Goal: Navigation & Orientation: Find specific page/section

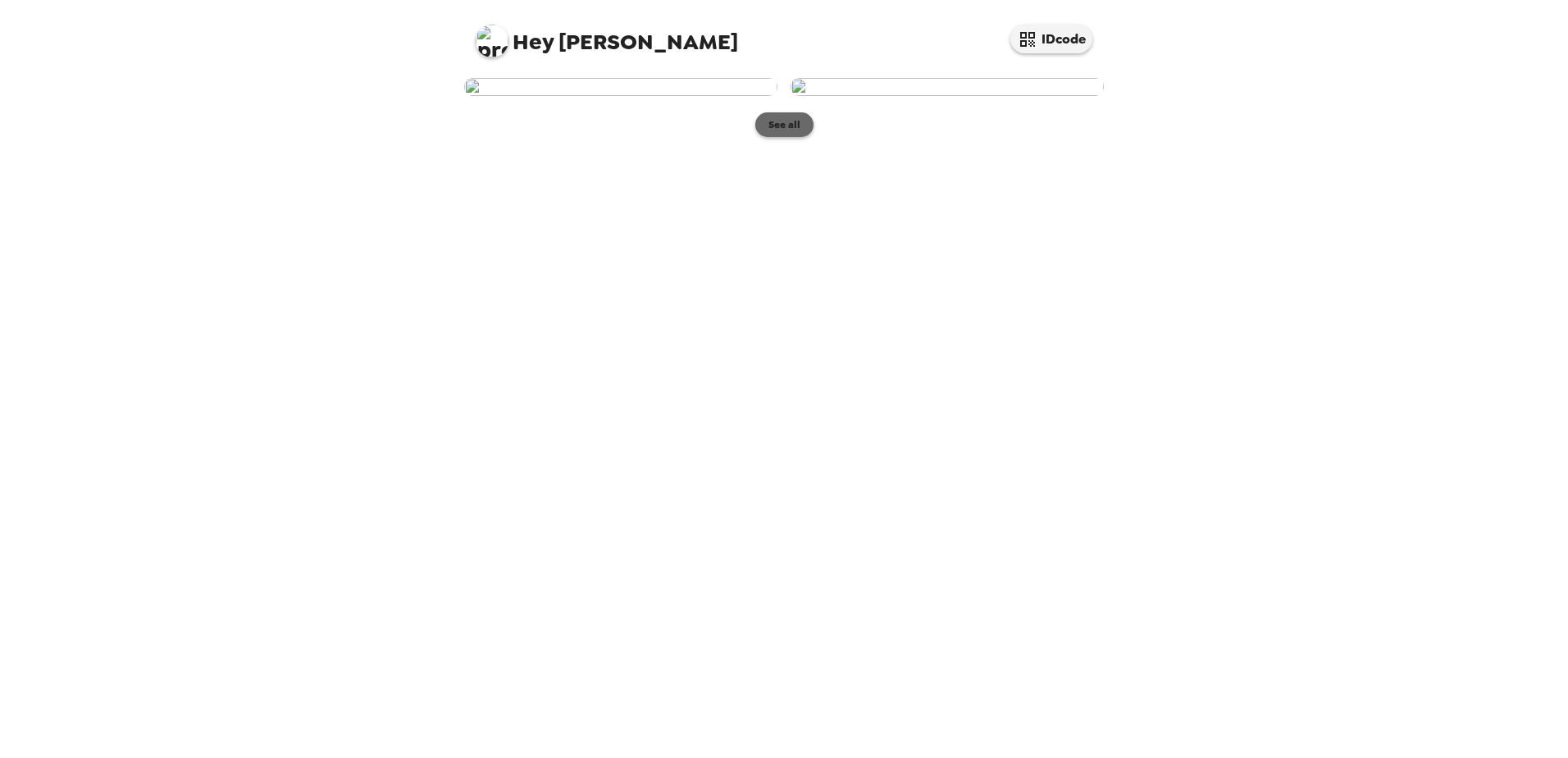
click at [792, 137] on button "See all" at bounding box center [784, 125] width 59 height 24
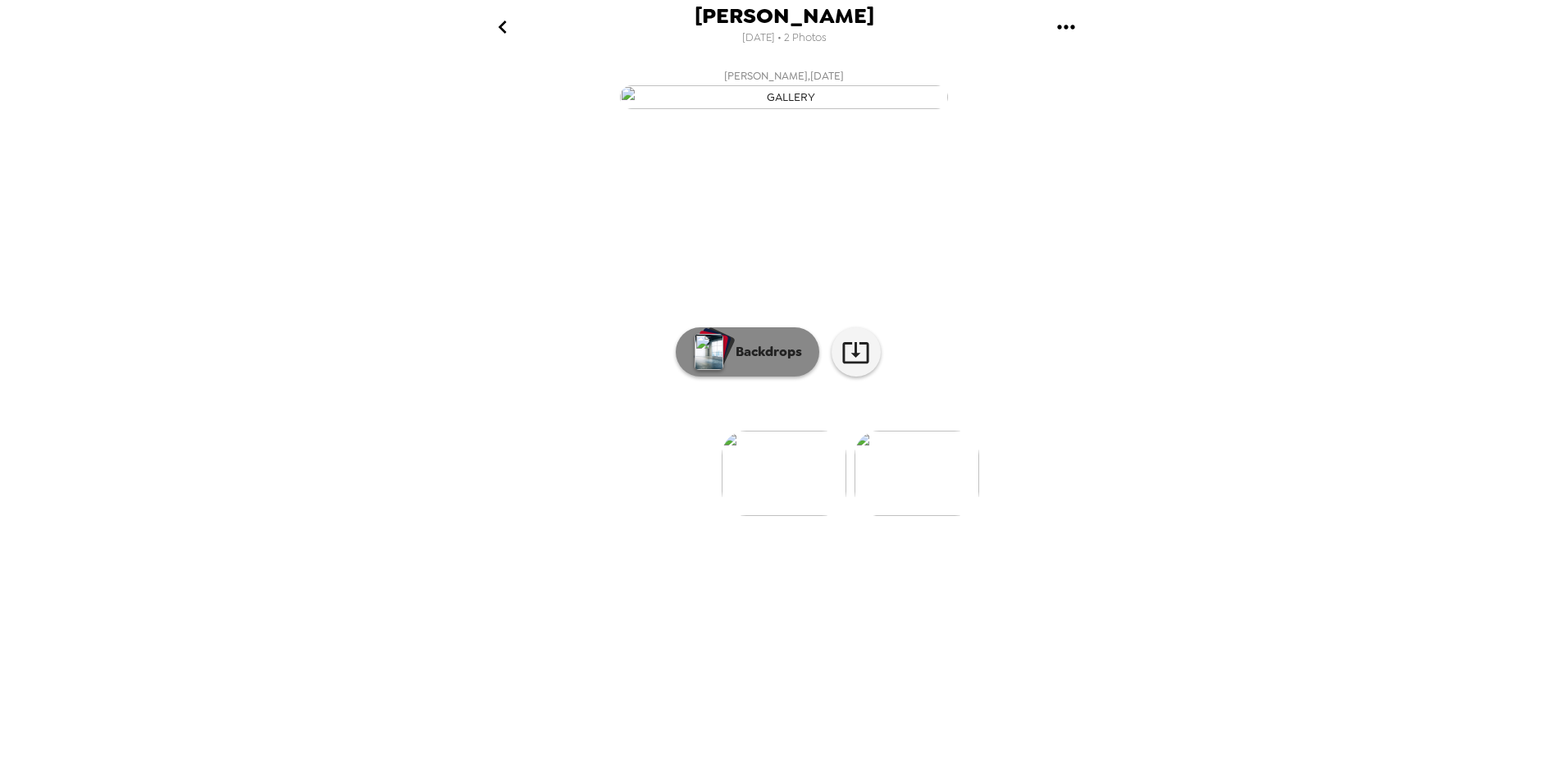
click at [769, 377] on button "Backdrops" at bounding box center [747, 352] width 143 height 49
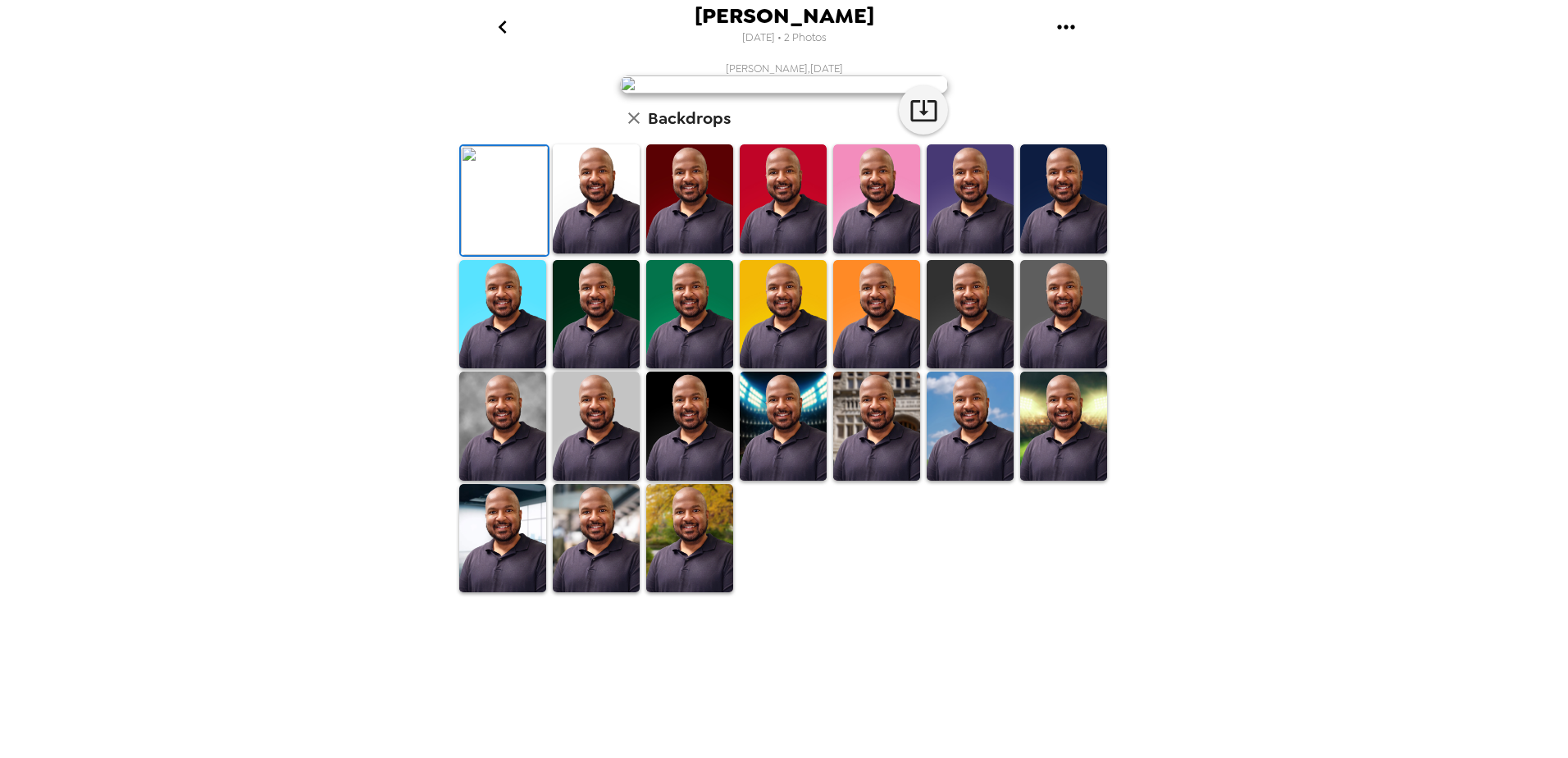
scroll to position [176, 0]
click at [1056, 481] on img at bounding box center [1064, 426] width 87 height 109
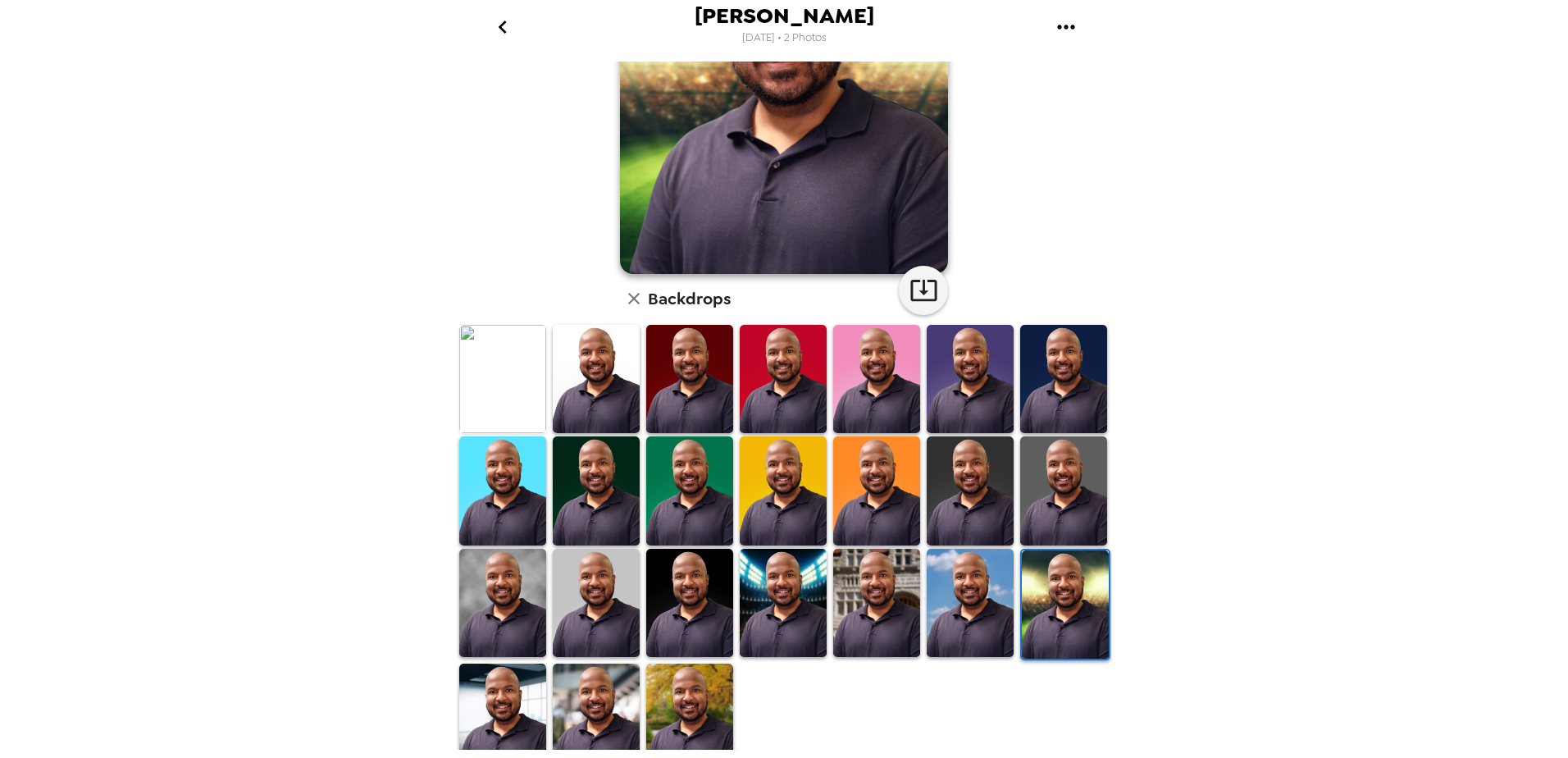
scroll to position [164, 0]
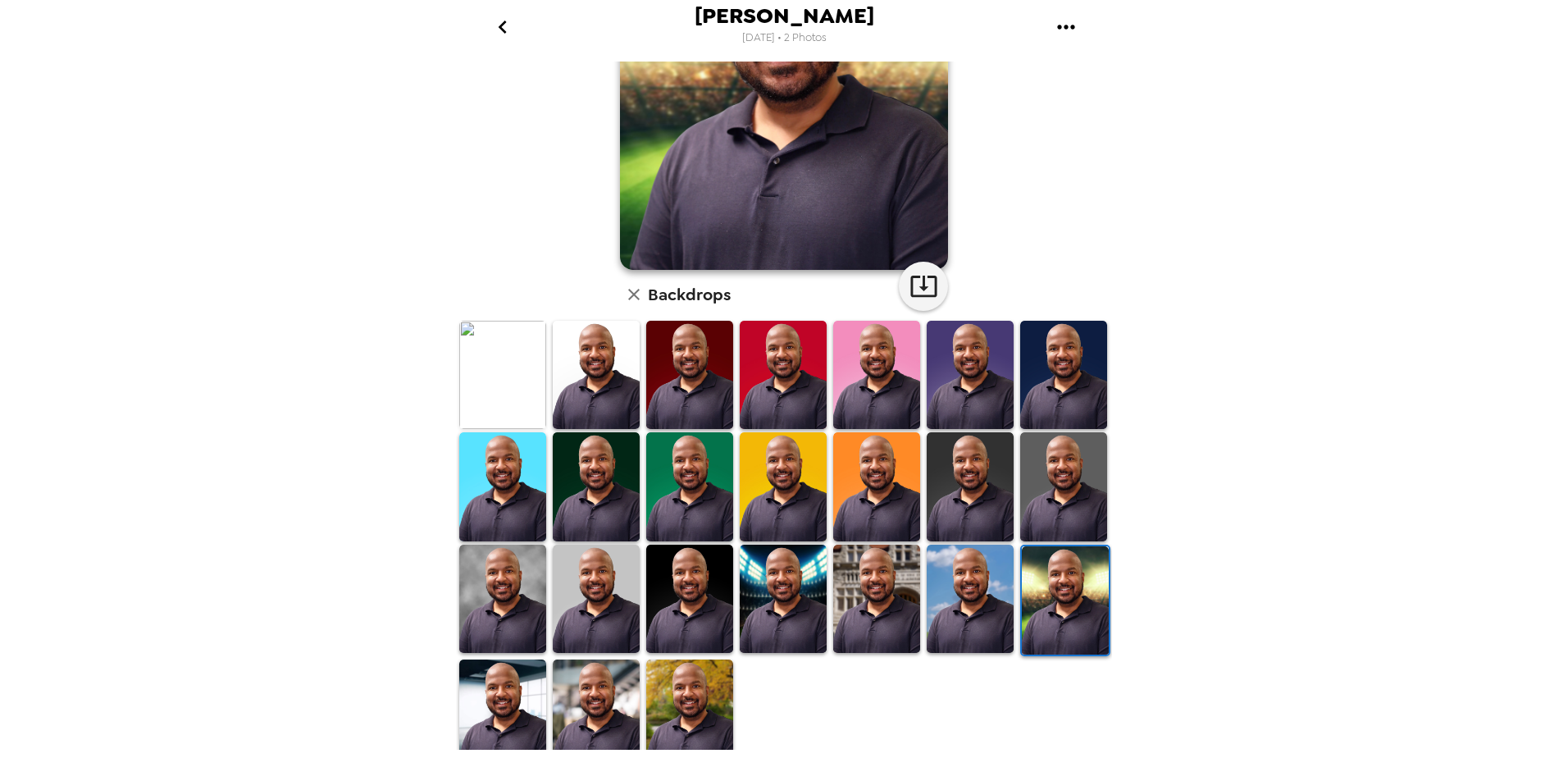
click at [972, 592] on img at bounding box center [970, 599] width 87 height 109
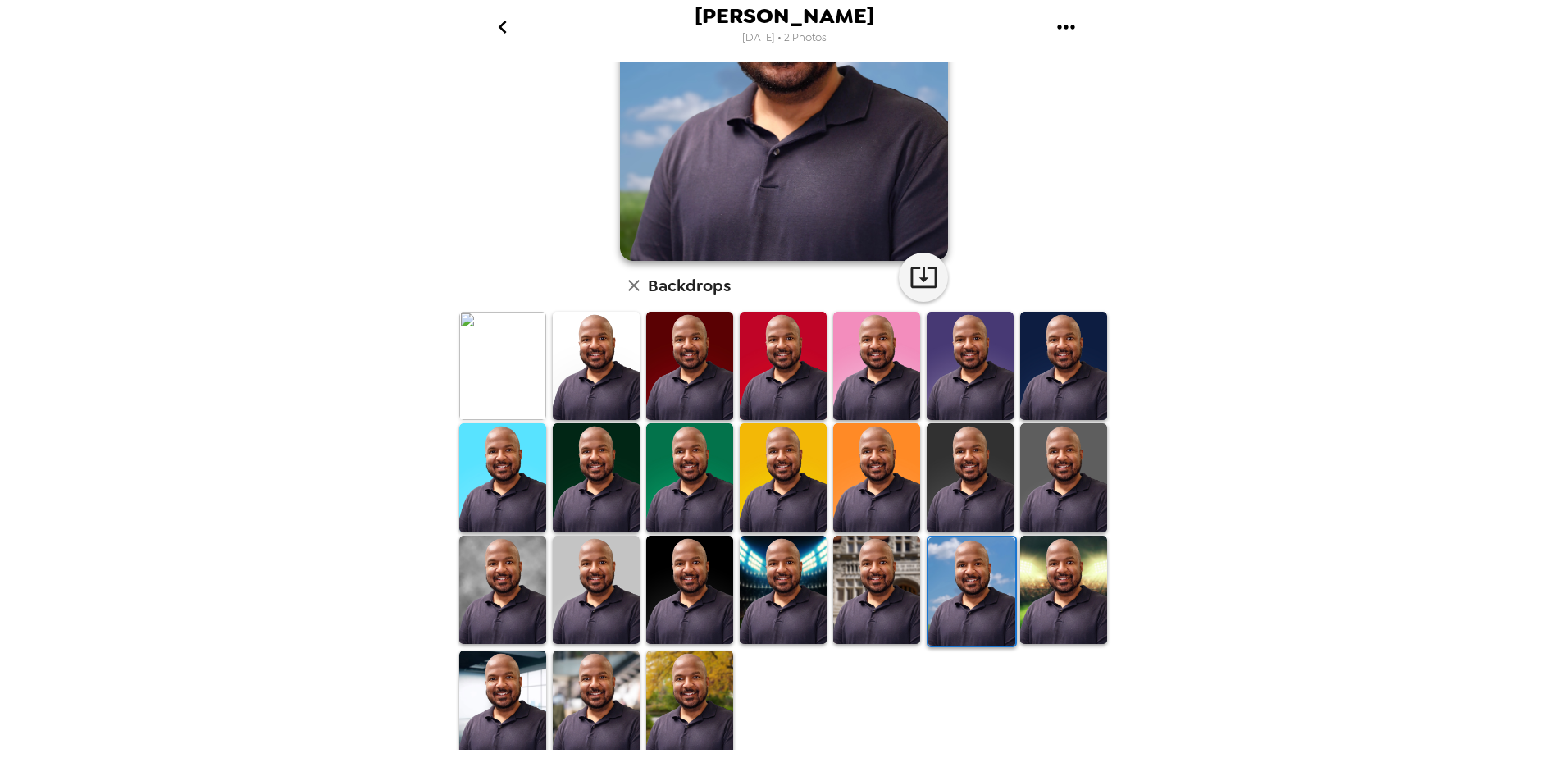
scroll to position [176, 0]
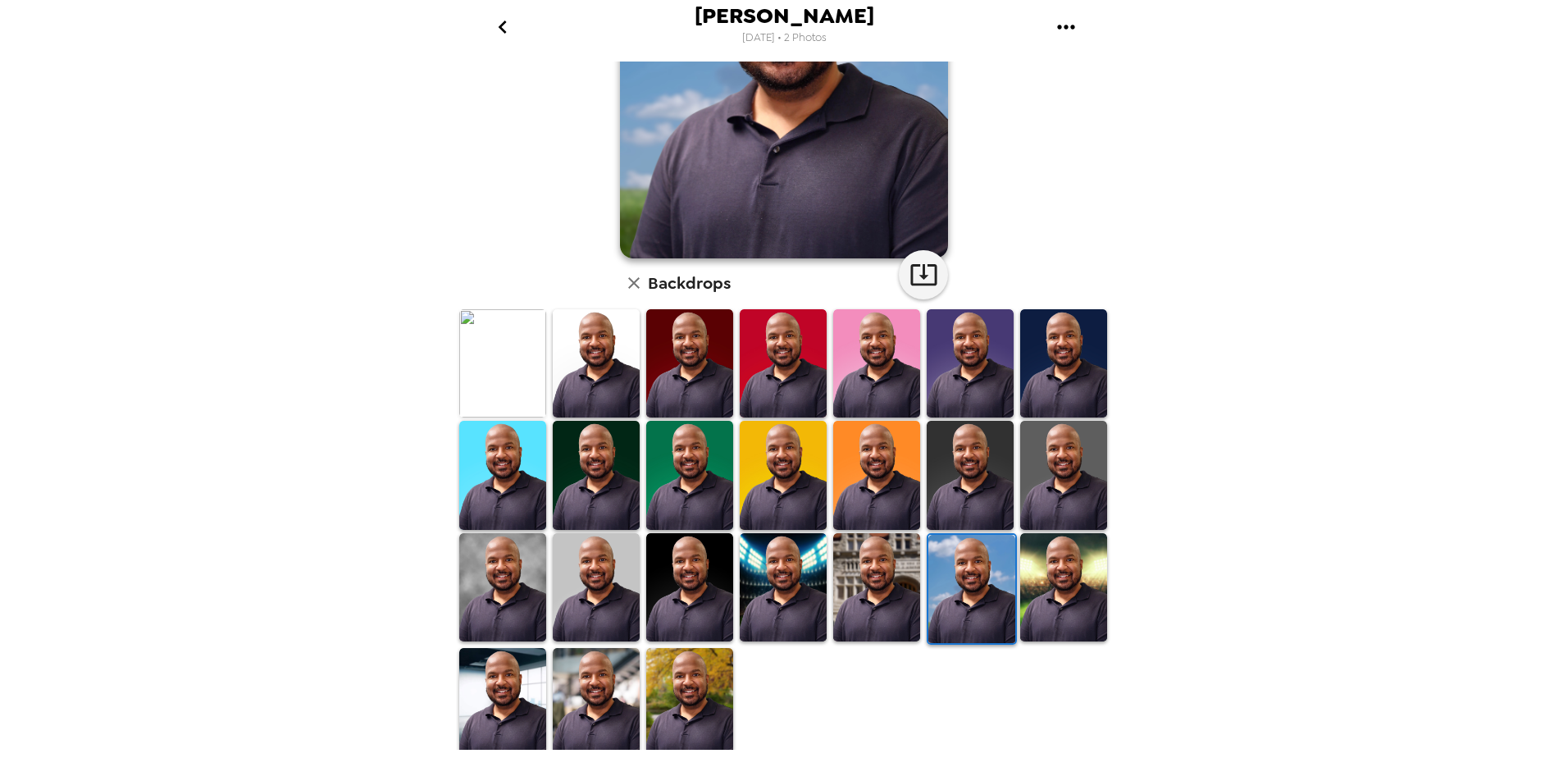
click at [711, 682] on img at bounding box center [690, 702] width 87 height 109
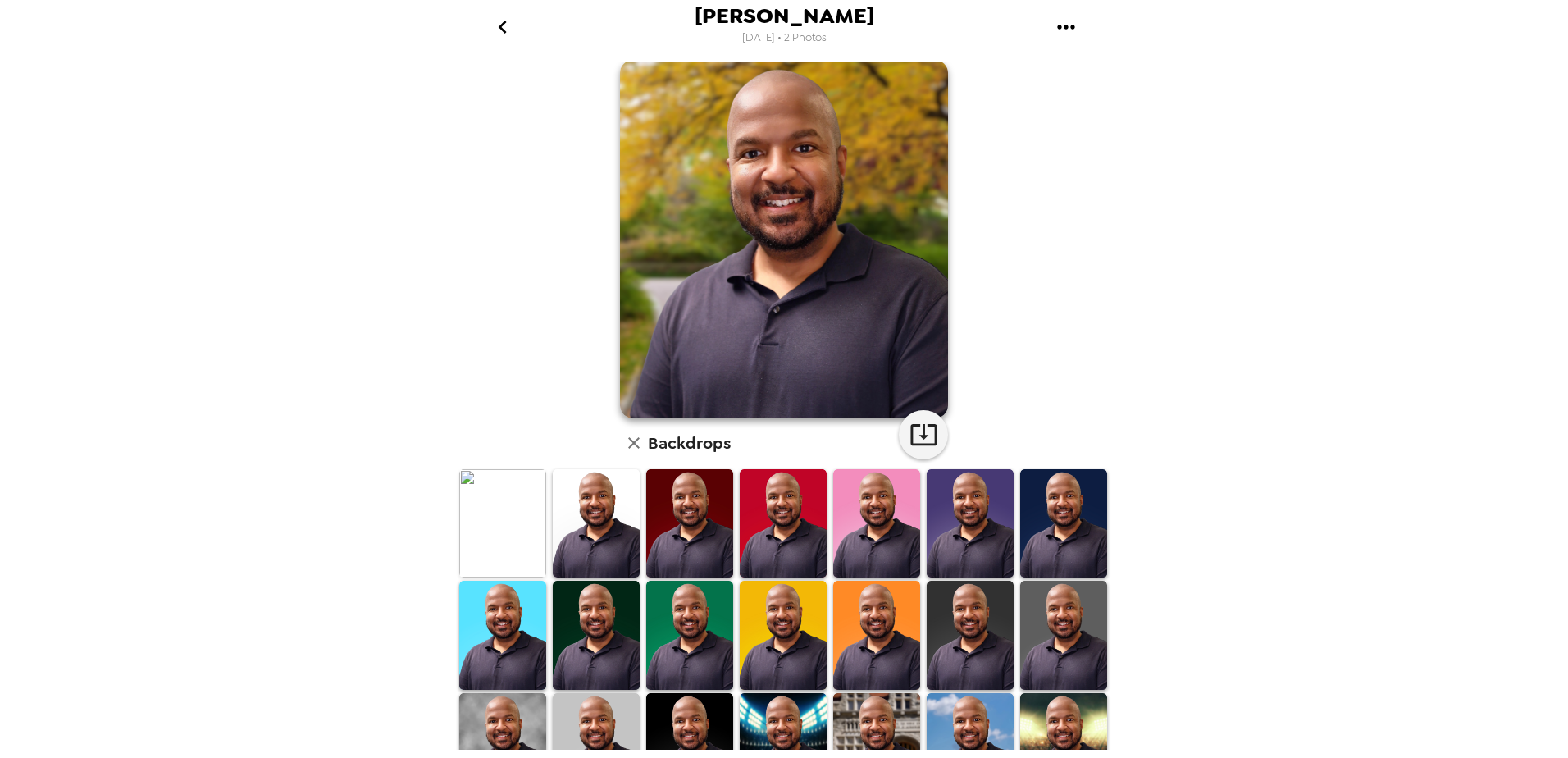
scroll to position [0, 0]
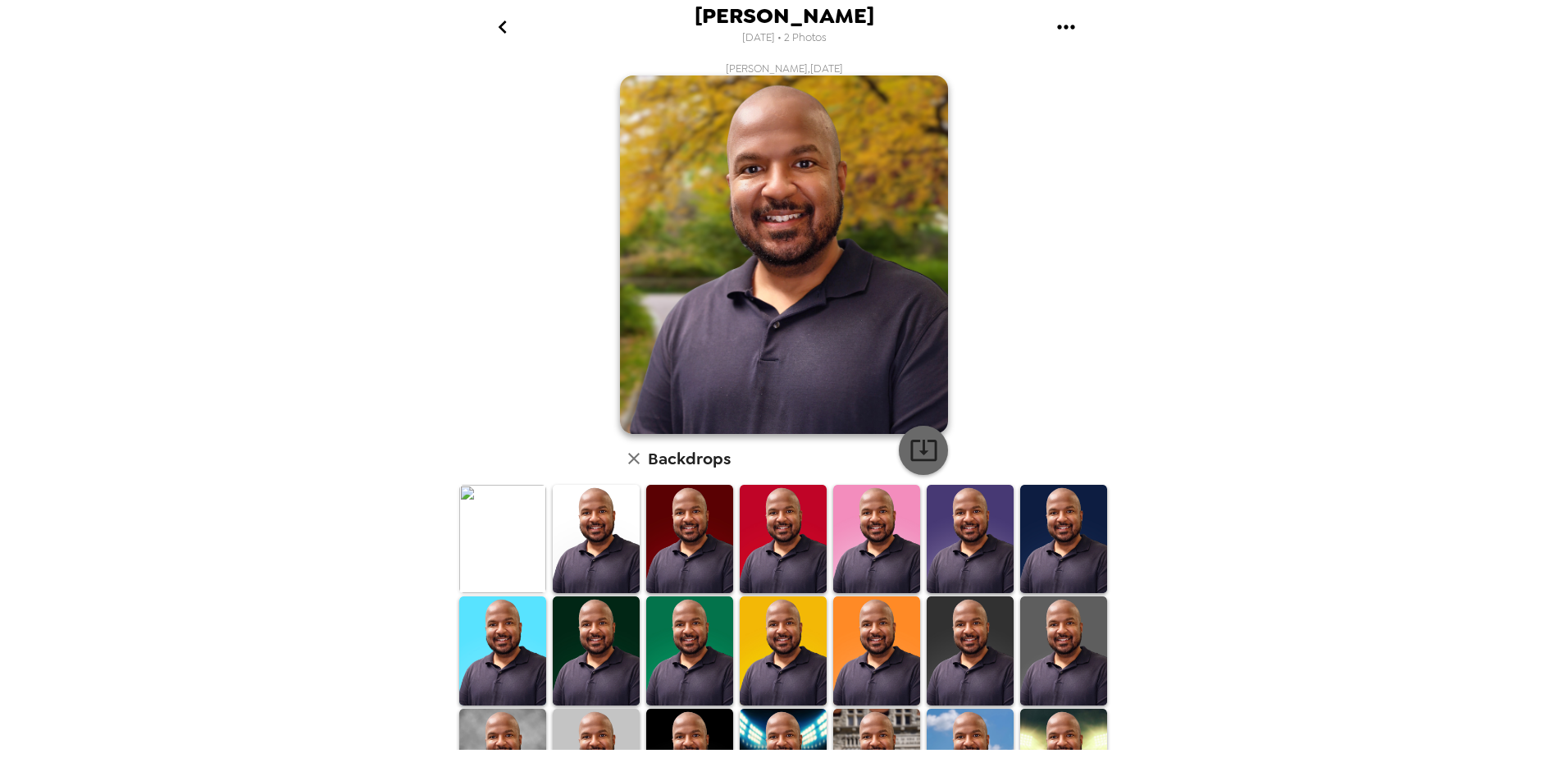
click at [911, 445] on icon "button" at bounding box center [924, 450] width 29 height 29
click at [493, 26] on icon "go back" at bounding box center [503, 27] width 26 height 26
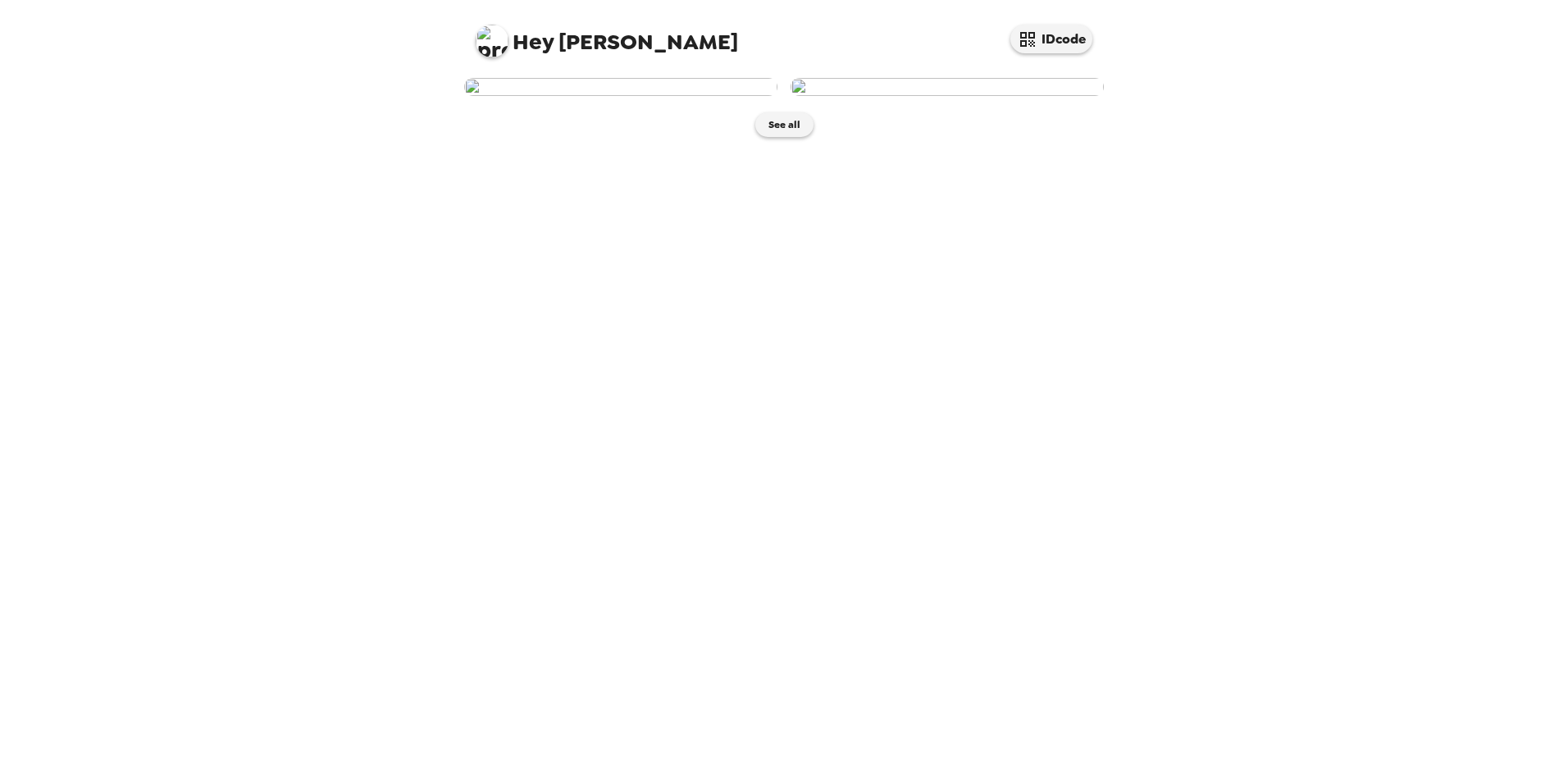
click at [908, 96] on img at bounding box center [947, 86] width 313 height 18
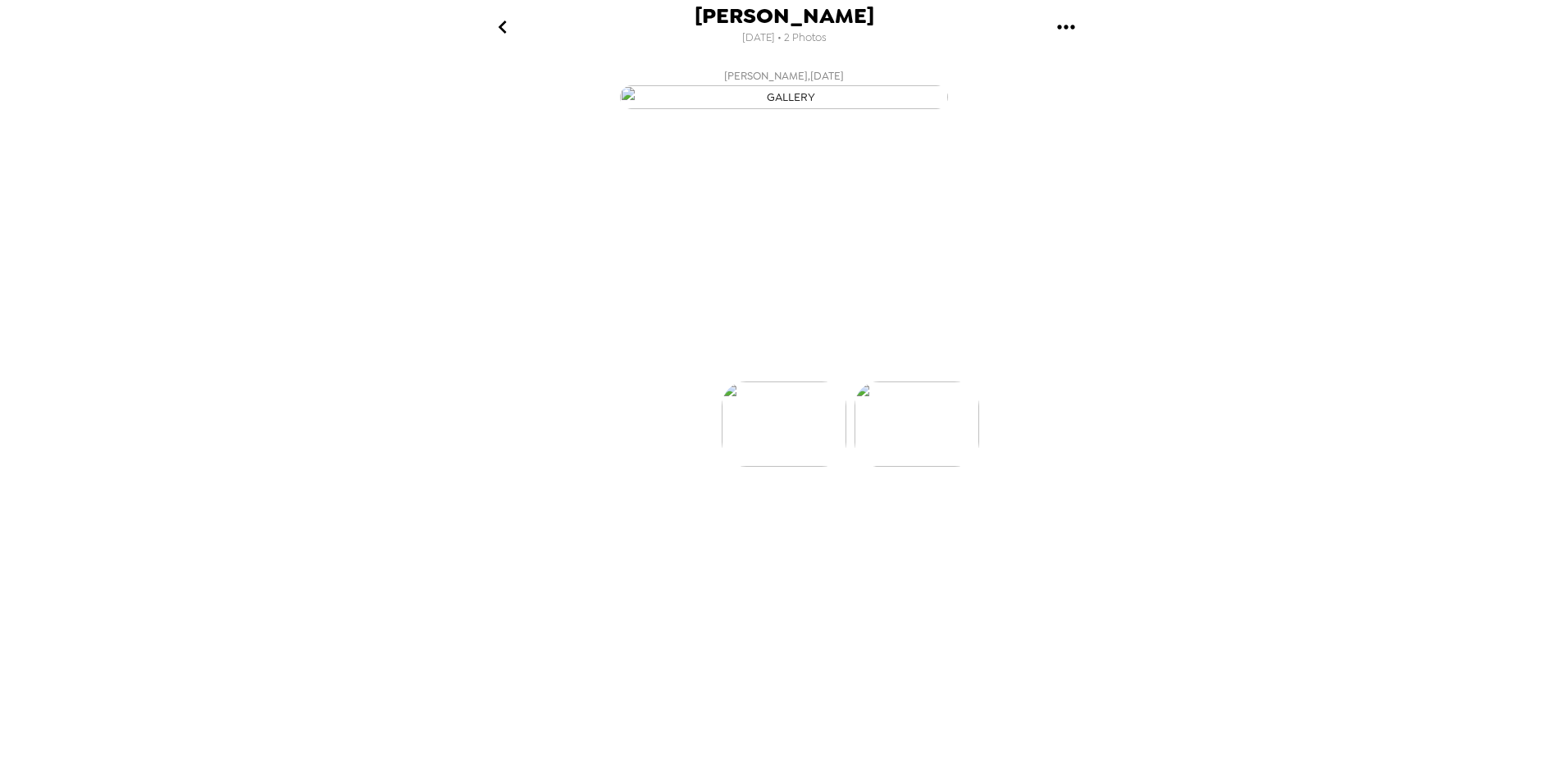
scroll to position [0, 131]
click at [788, 362] on p "Backdrops" at bounding box center [765, 352] width 74 height 20
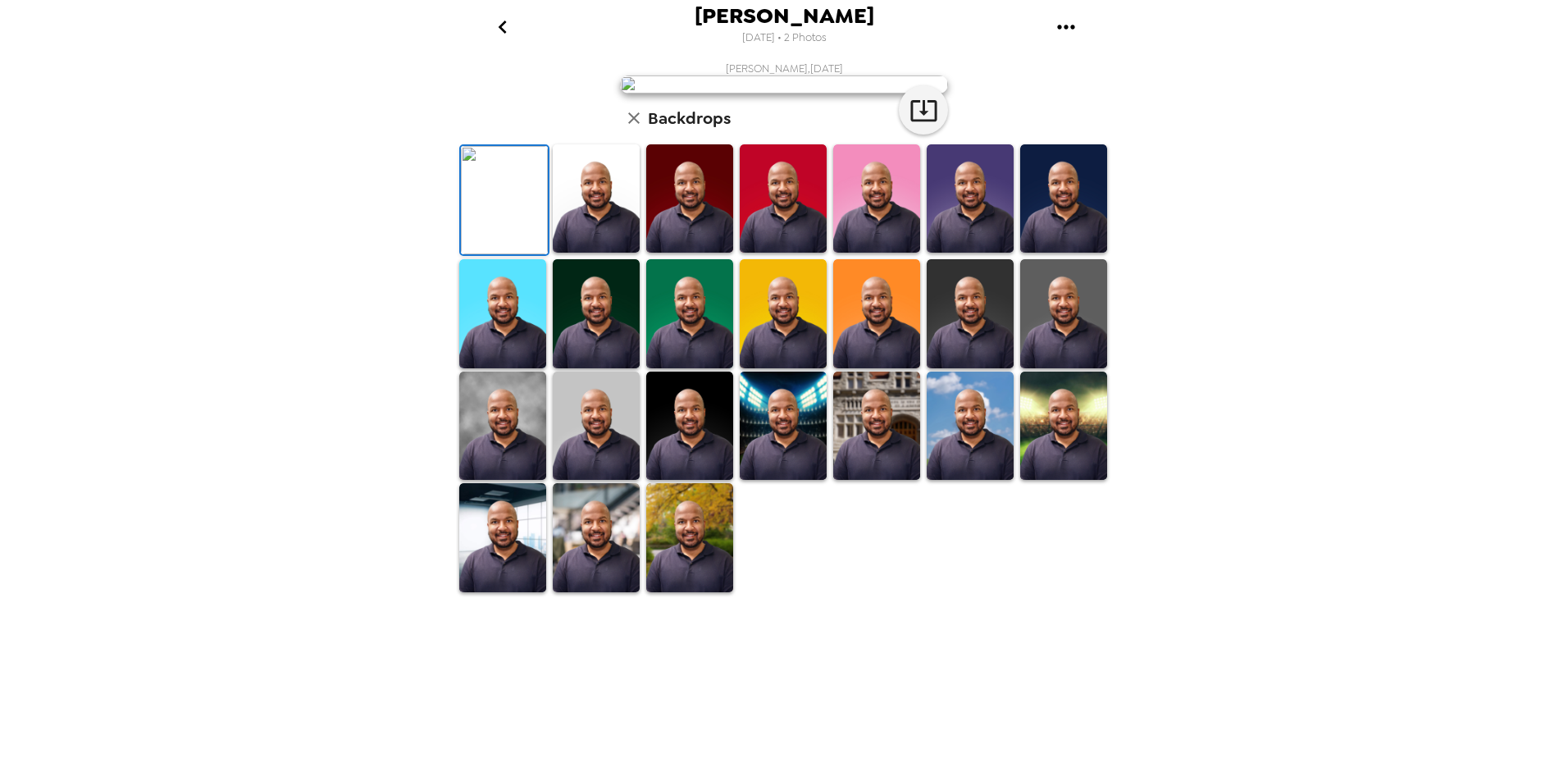
scroll to position [227, 0]
click at [607, 592] on img at bounding box center [597, 538] width 87 height 108
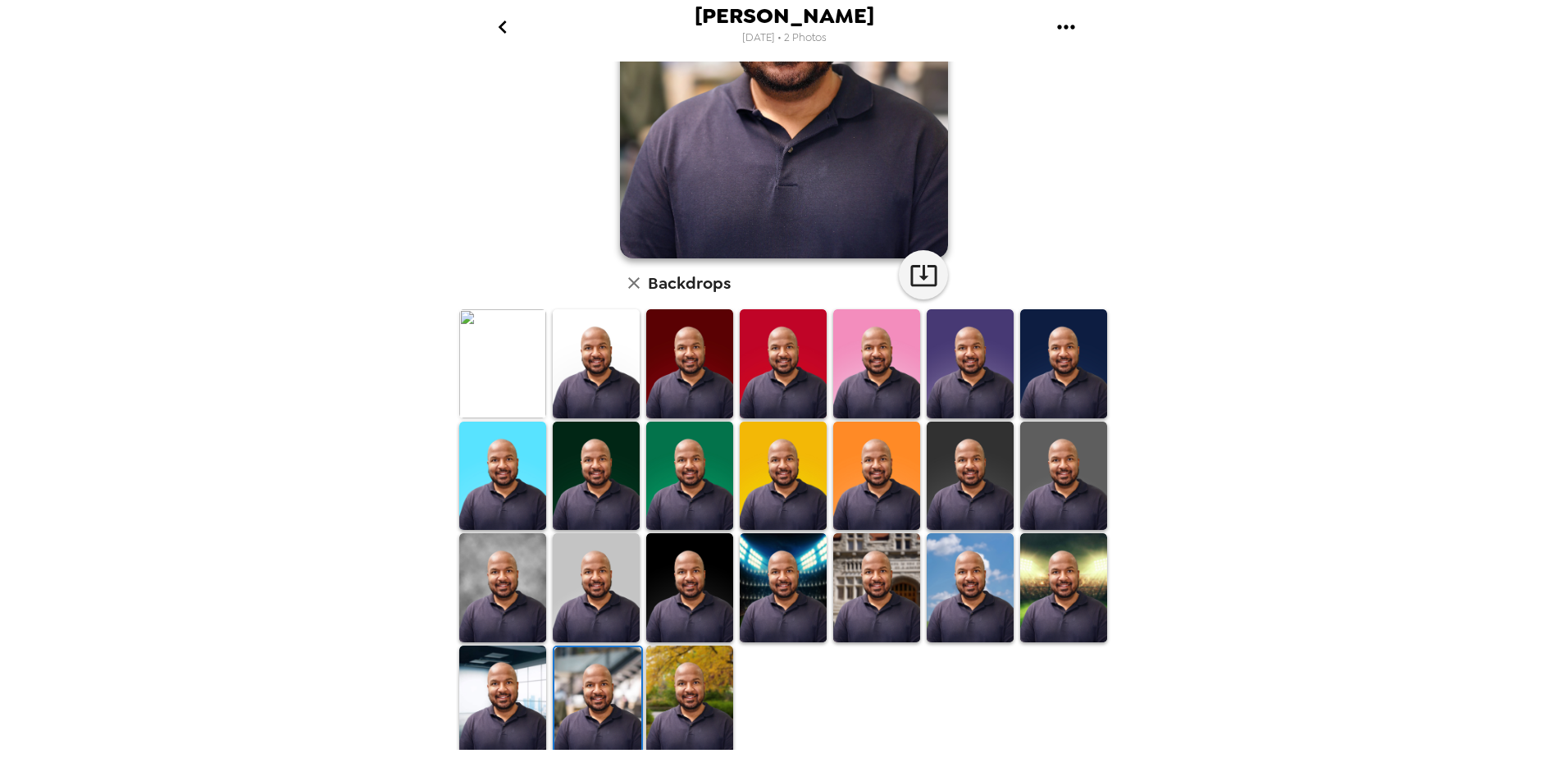
click at [880, 578] on img at bounding box center [877, 588] width 87 height 108
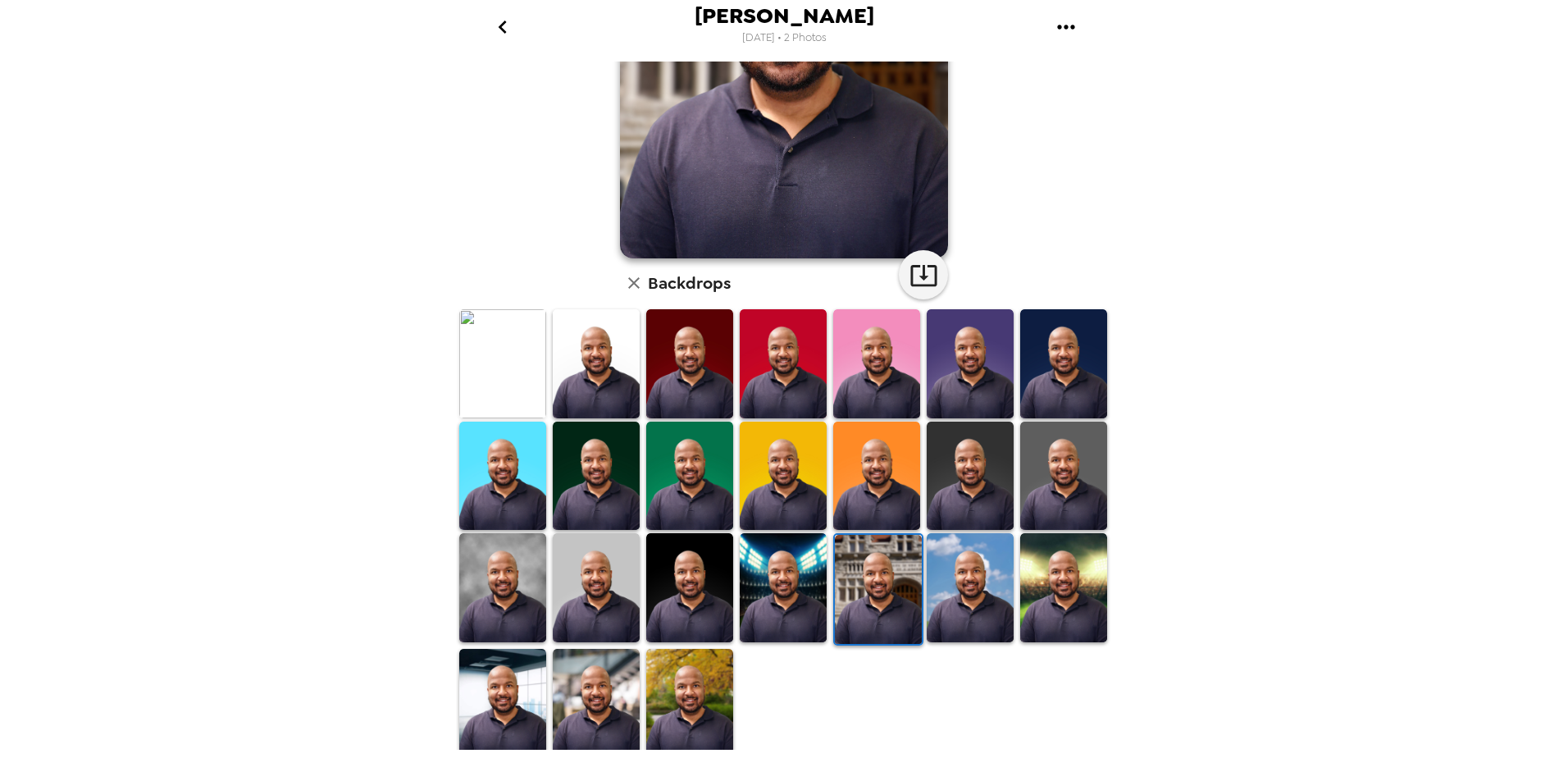
click at [693, 673] on img at bounding box center [690, 703] width 87 height 108
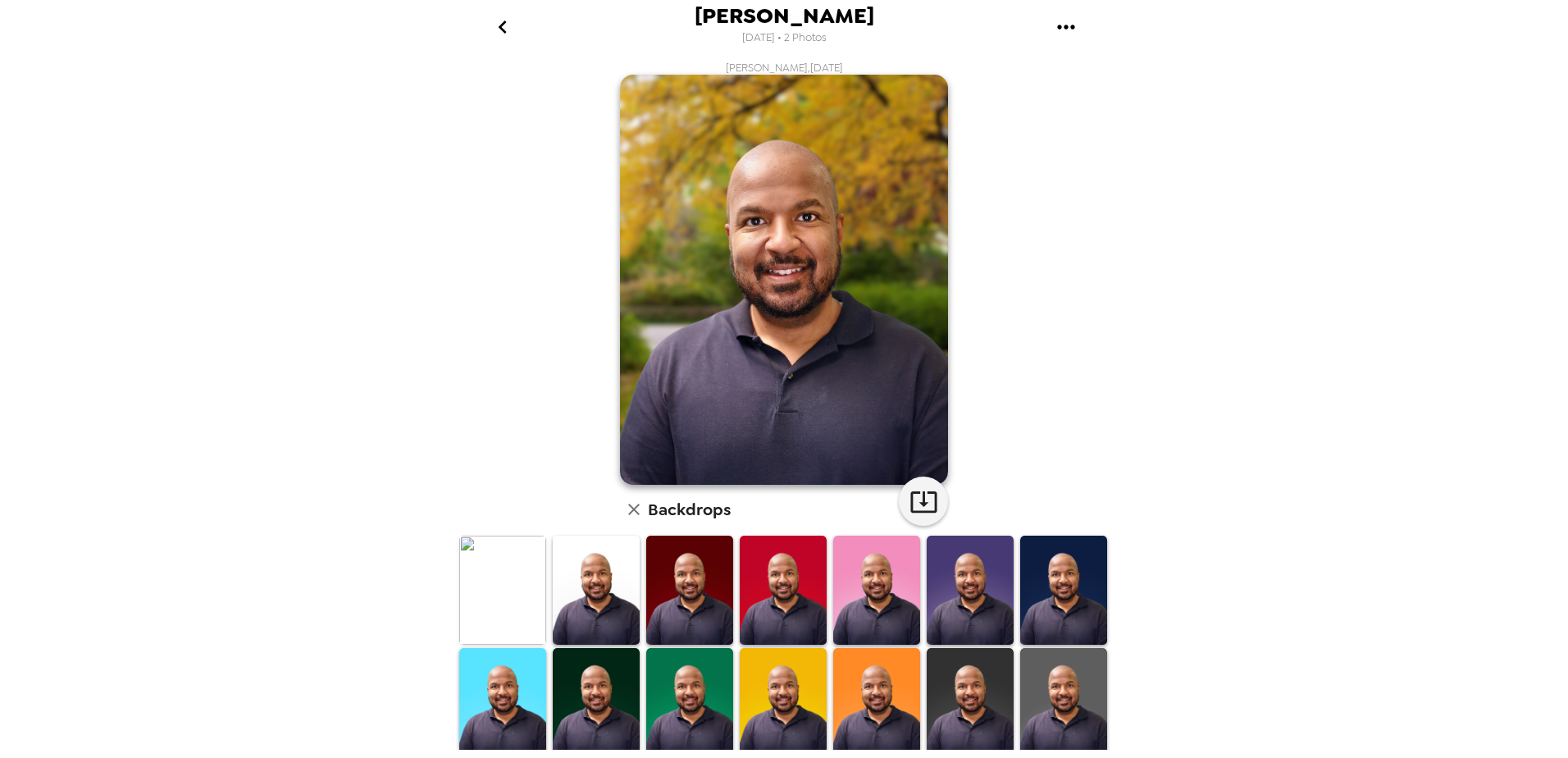
scroll to position [0, 0]
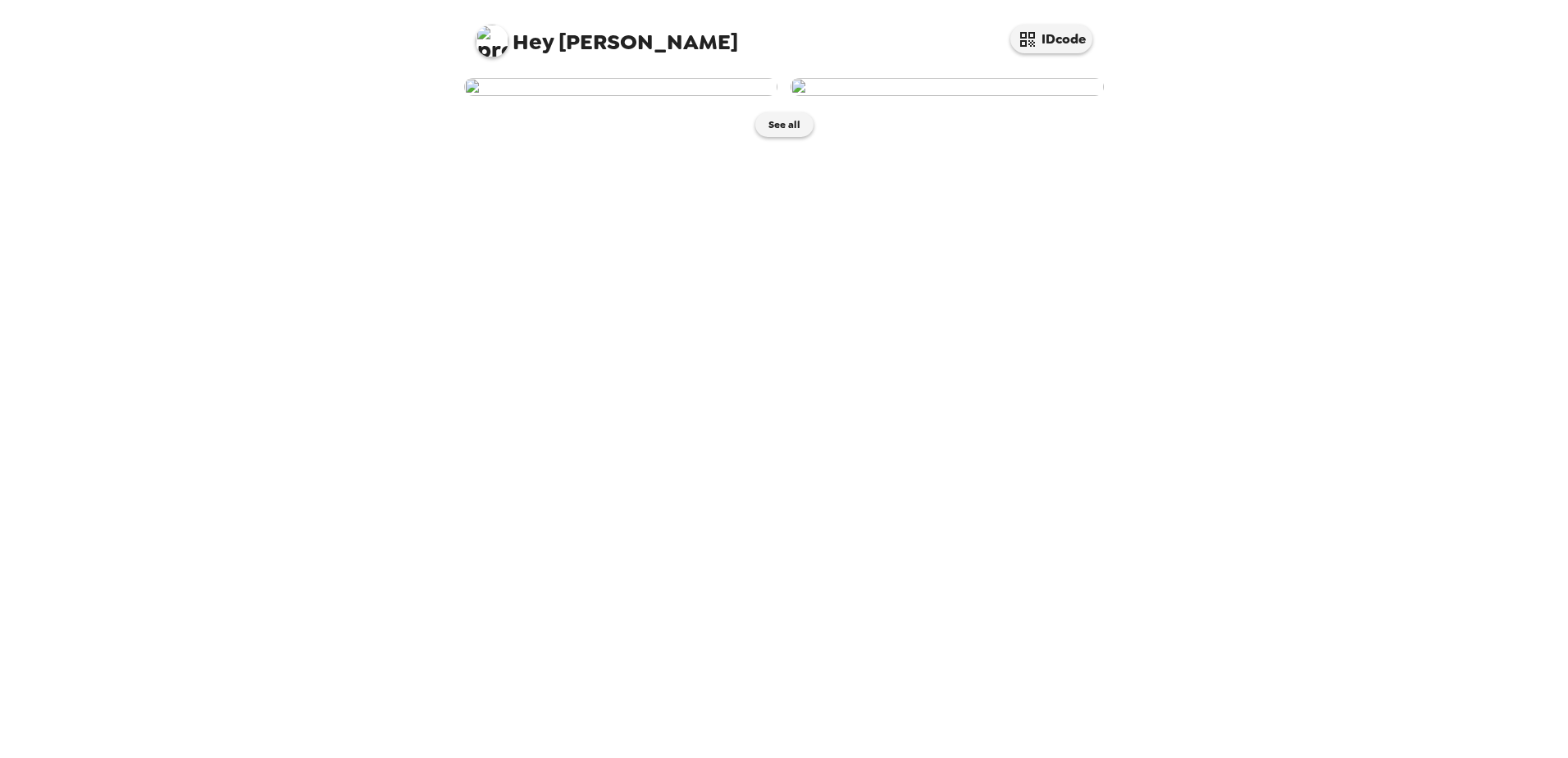
click at [925, 96] on img at bounding box center [947, 86] width 313 height 18
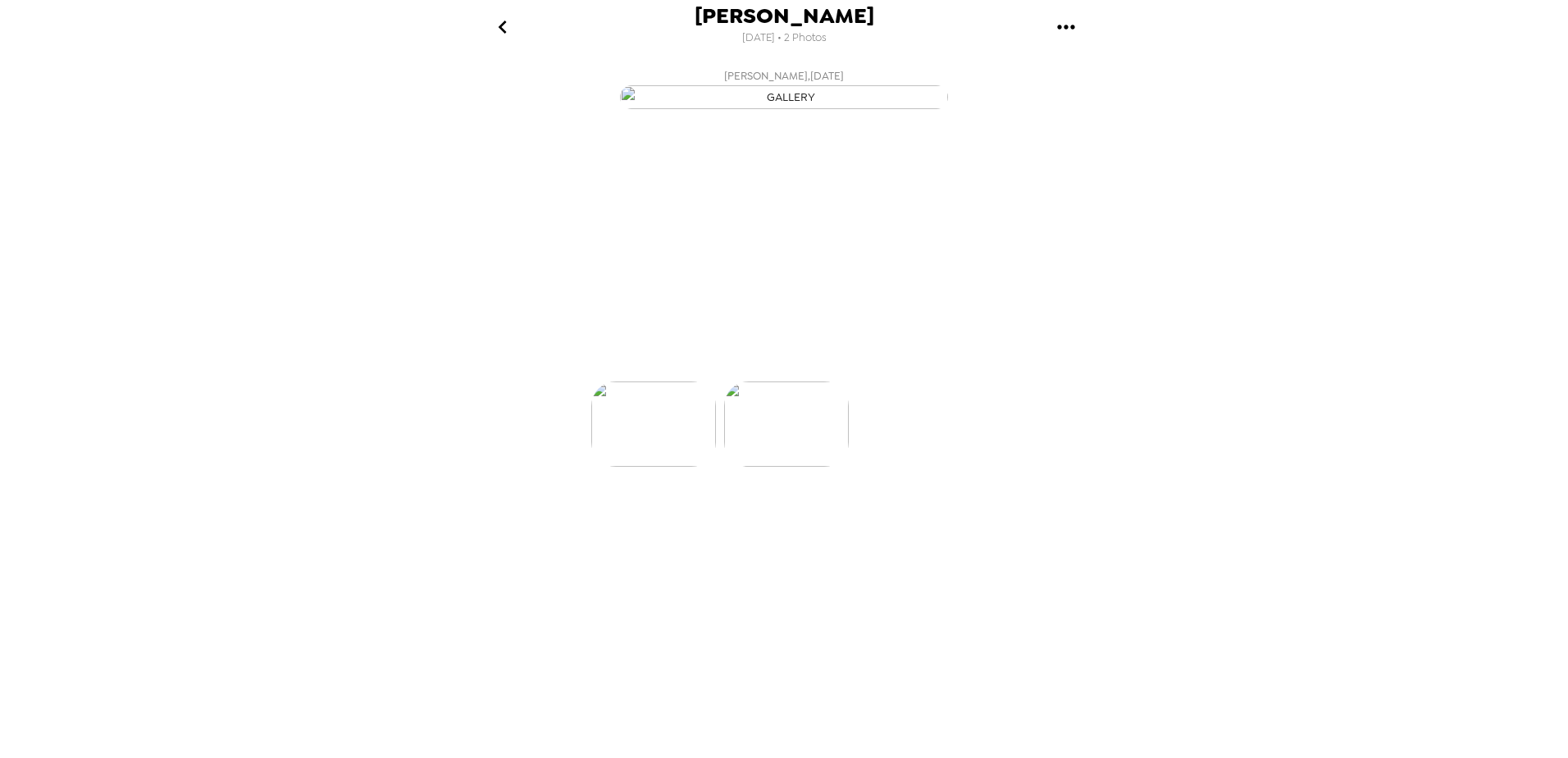
scroll to position [0, 131]
click at [764, 377] on button "Backdrops" at bounding box center [747, 352] width 143 height 49
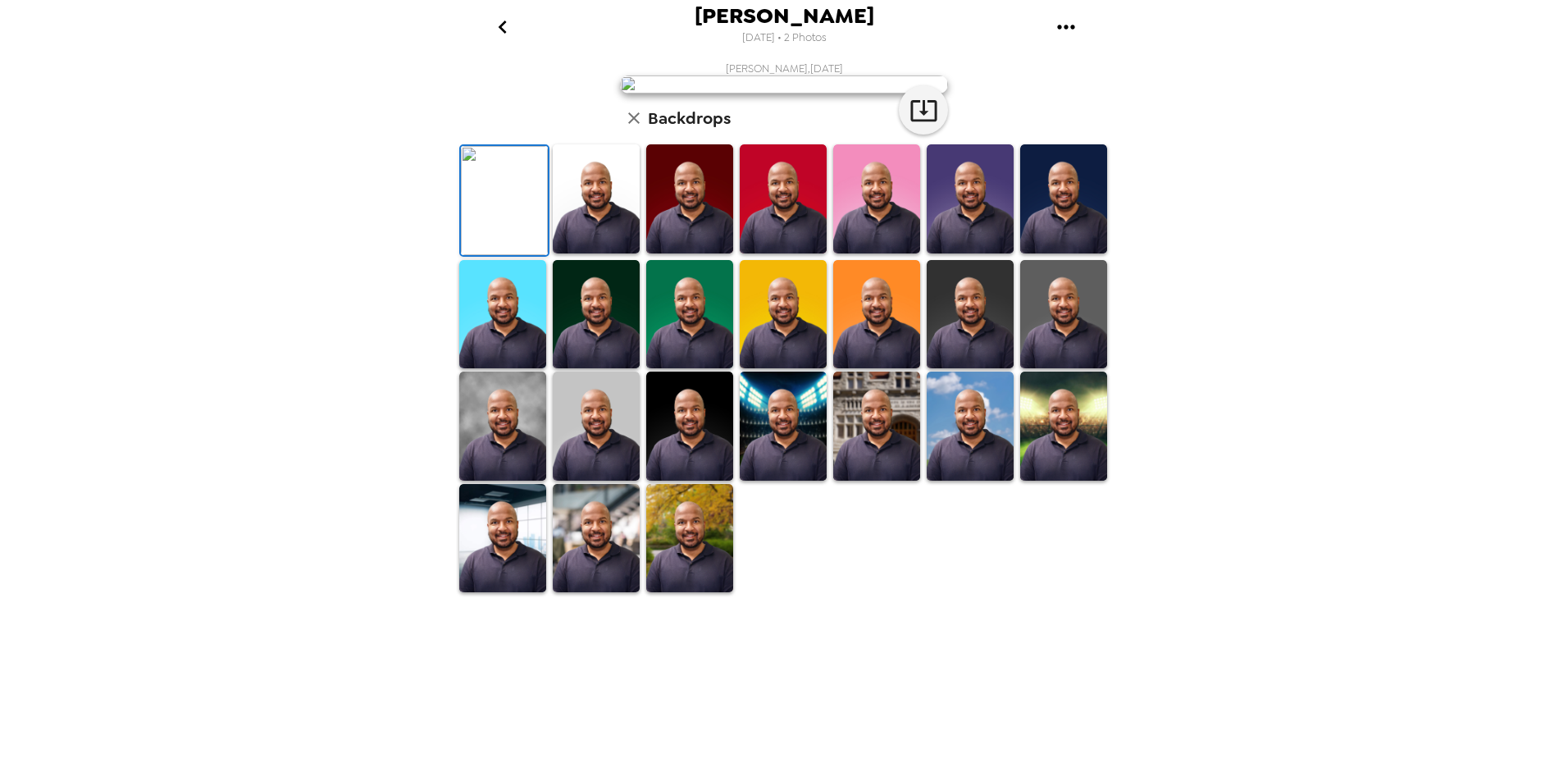
scroll to position [227, 0]
click at [892, 481] on img at bounding box center [877, 426] width 87 height 109
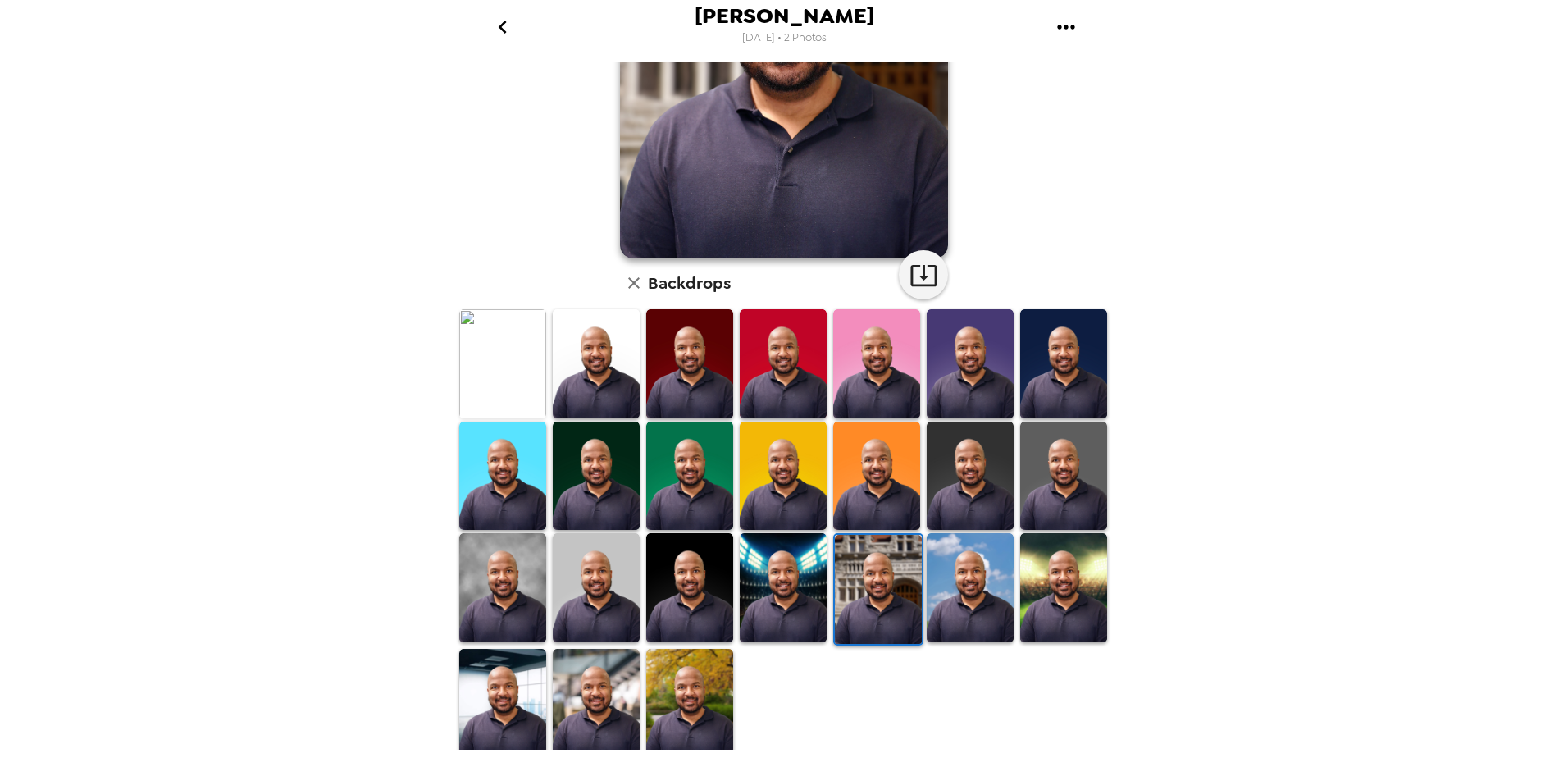
drag, startPoint x: 758, startPoint y: 566, endPoint x: 850, endPoint y: 536, distance: 96.8
click at [759, 568] on img at bounding box center [784, 588] width 87 height 109
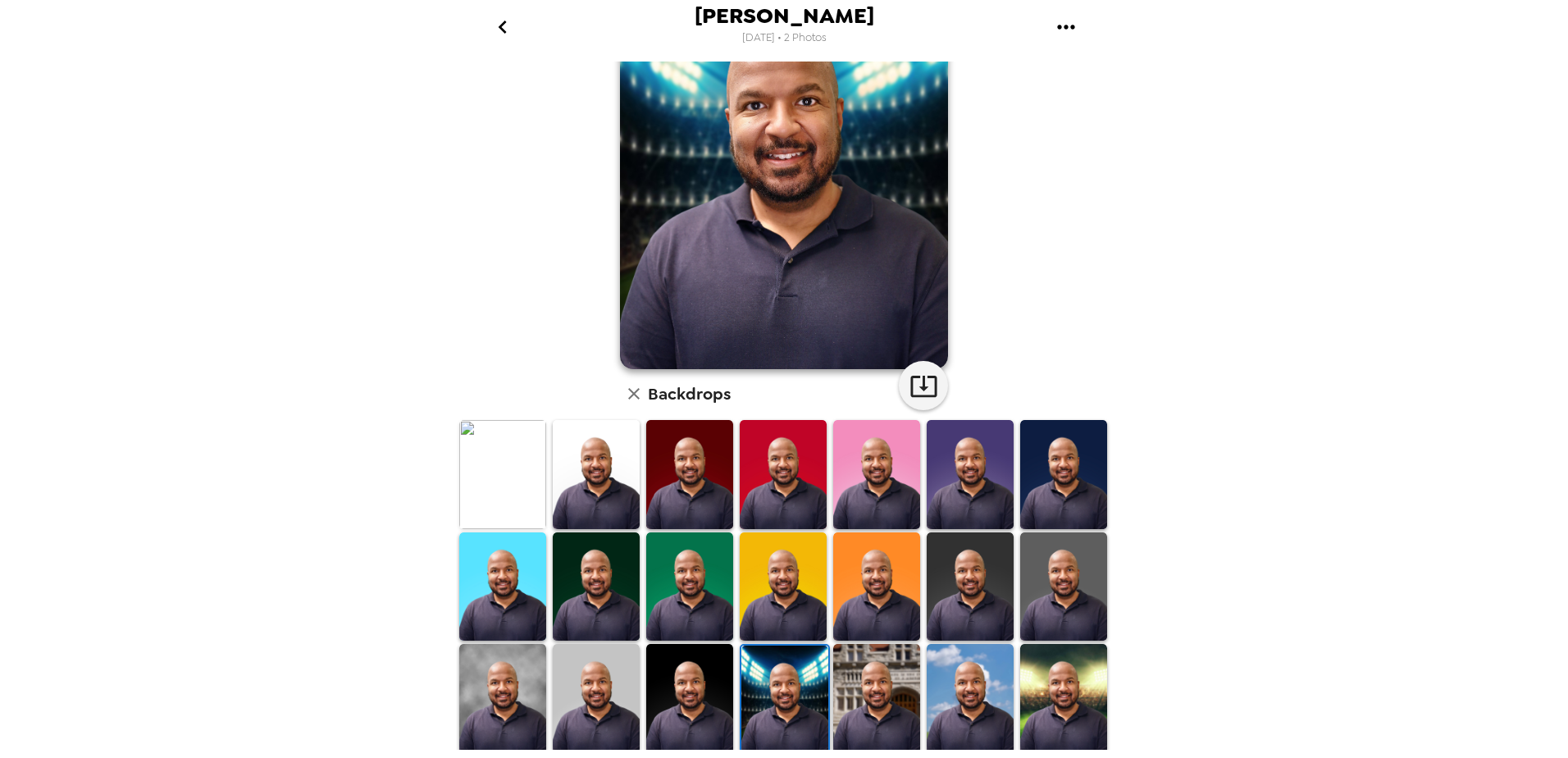
scroll to position [126, 0]
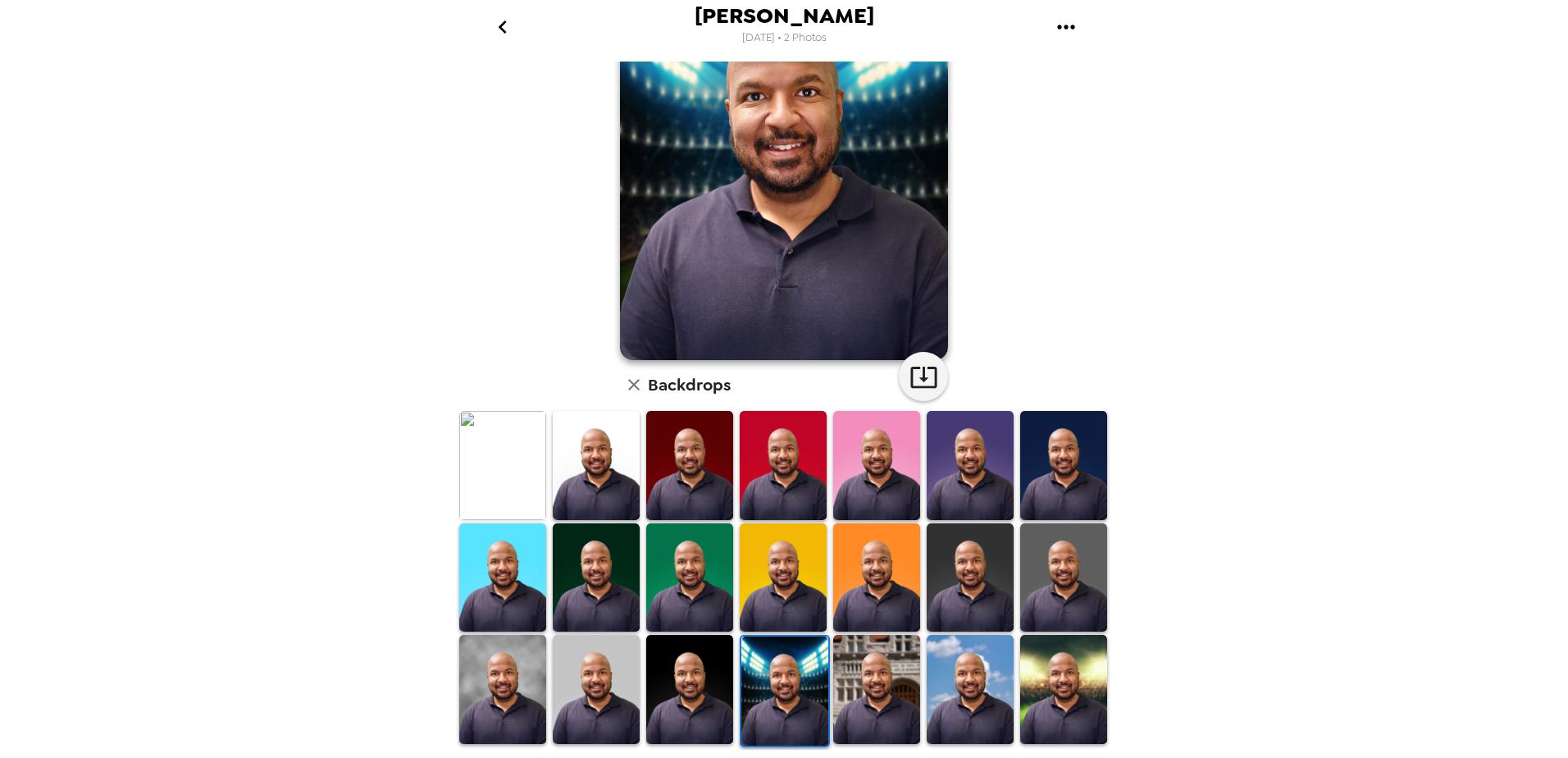
click at [1036, 701] on img at bounding box center [1064, 689] width 87 height 109
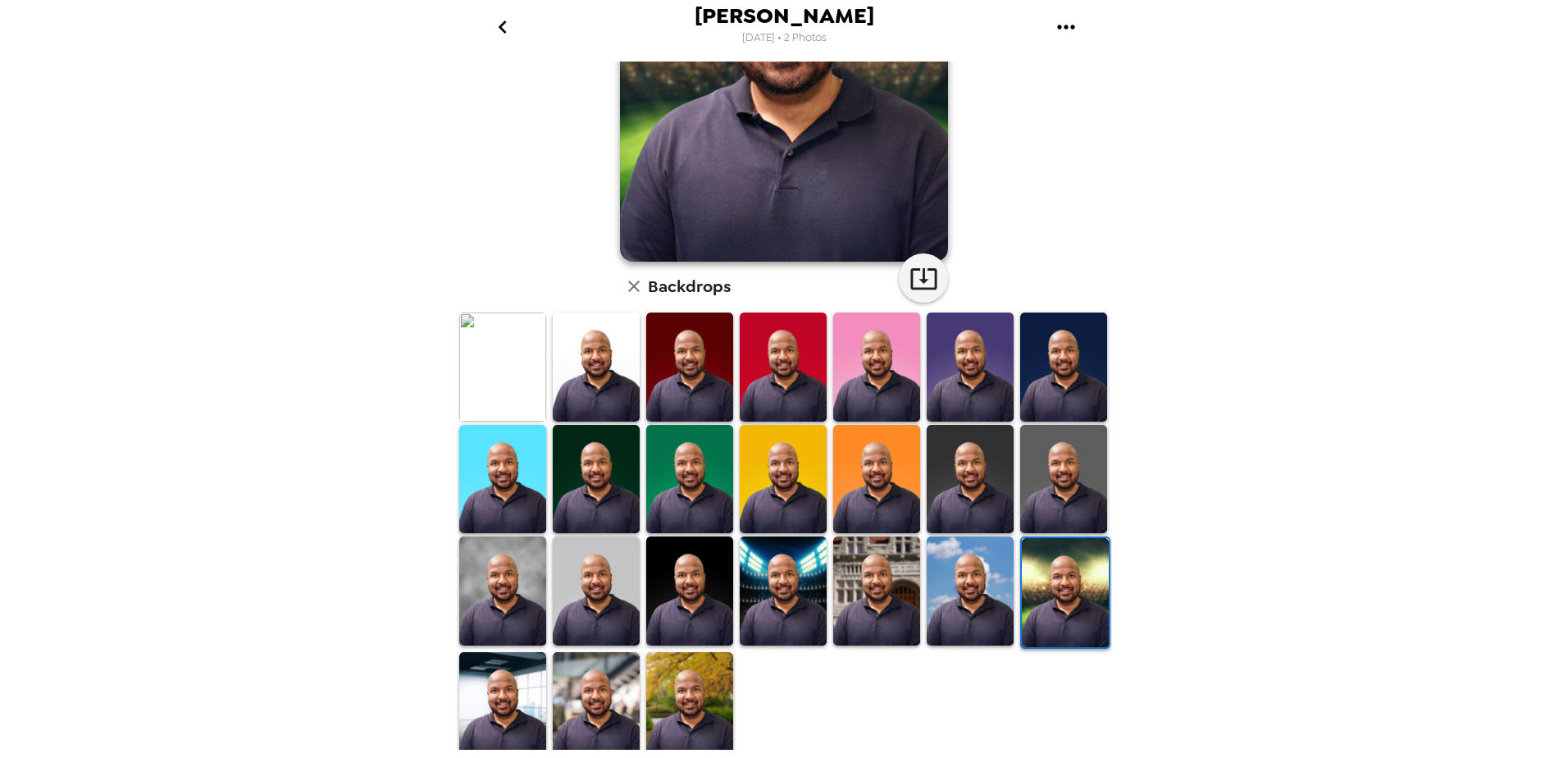
scroll to position [227, 0]
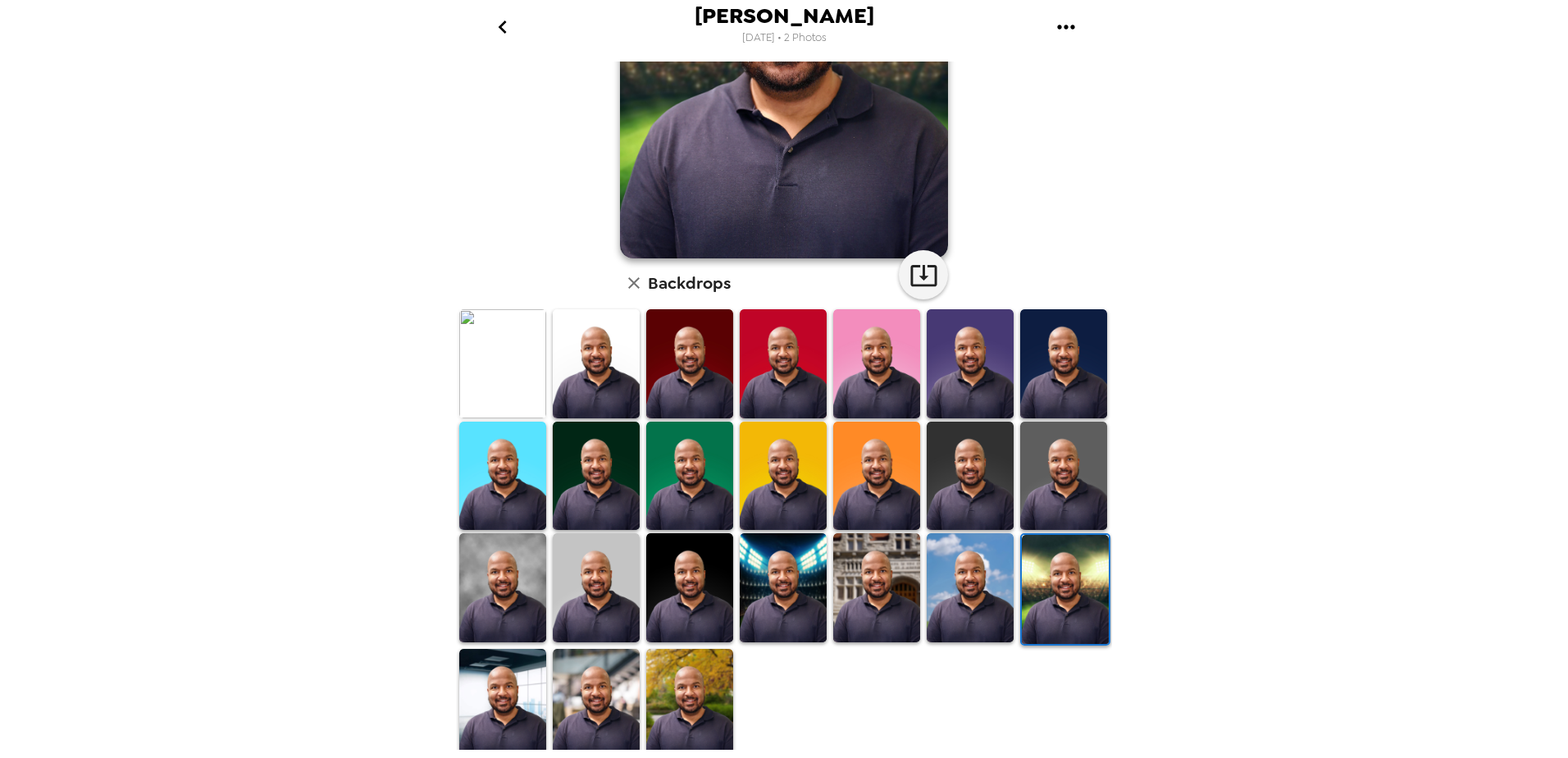
click at [575, 708] on img at bounding box center [597, 703] width 87 height 109
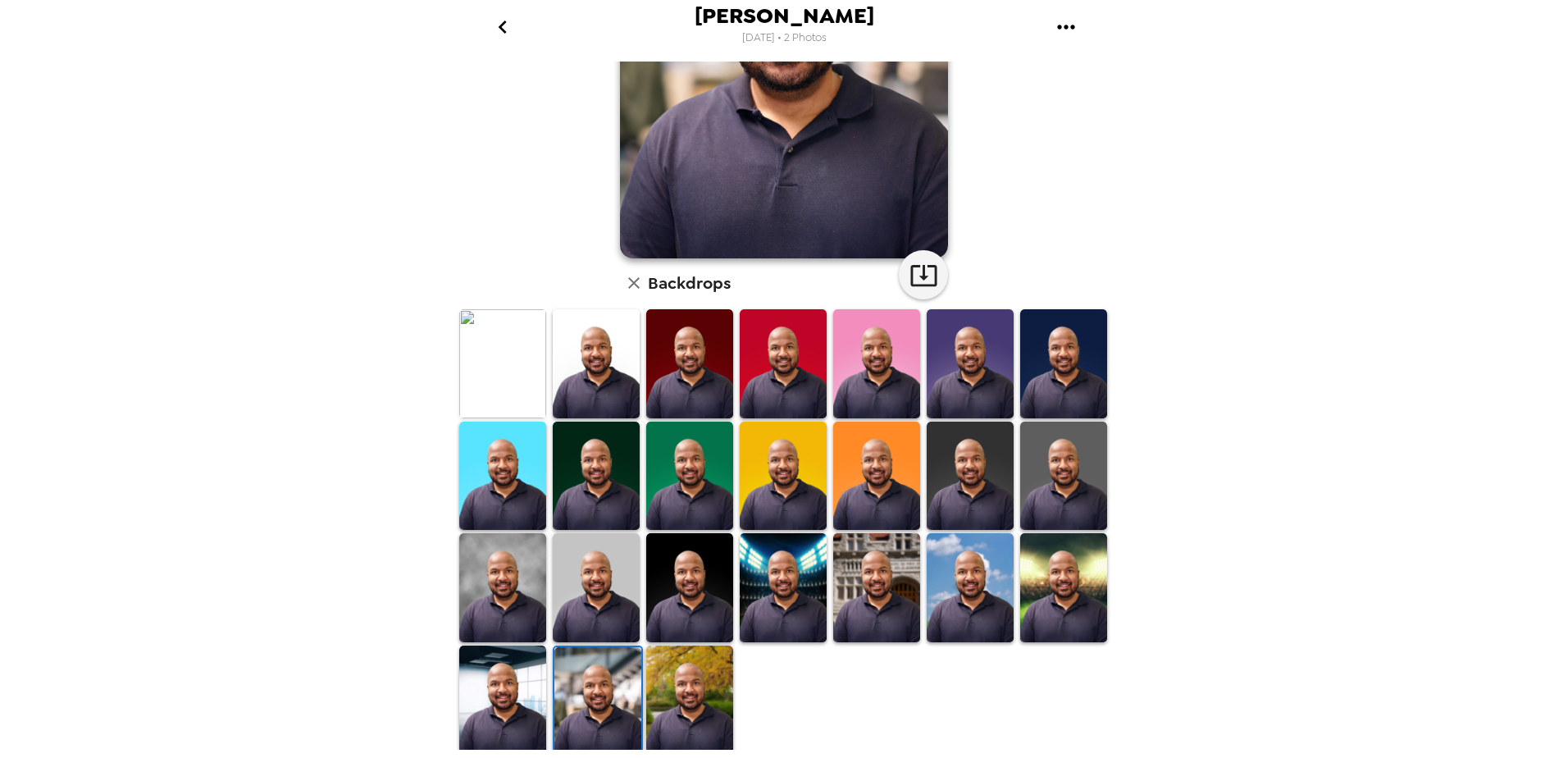
click at [516, 680] on img at bounding box center [503, 699] width 87 height 109
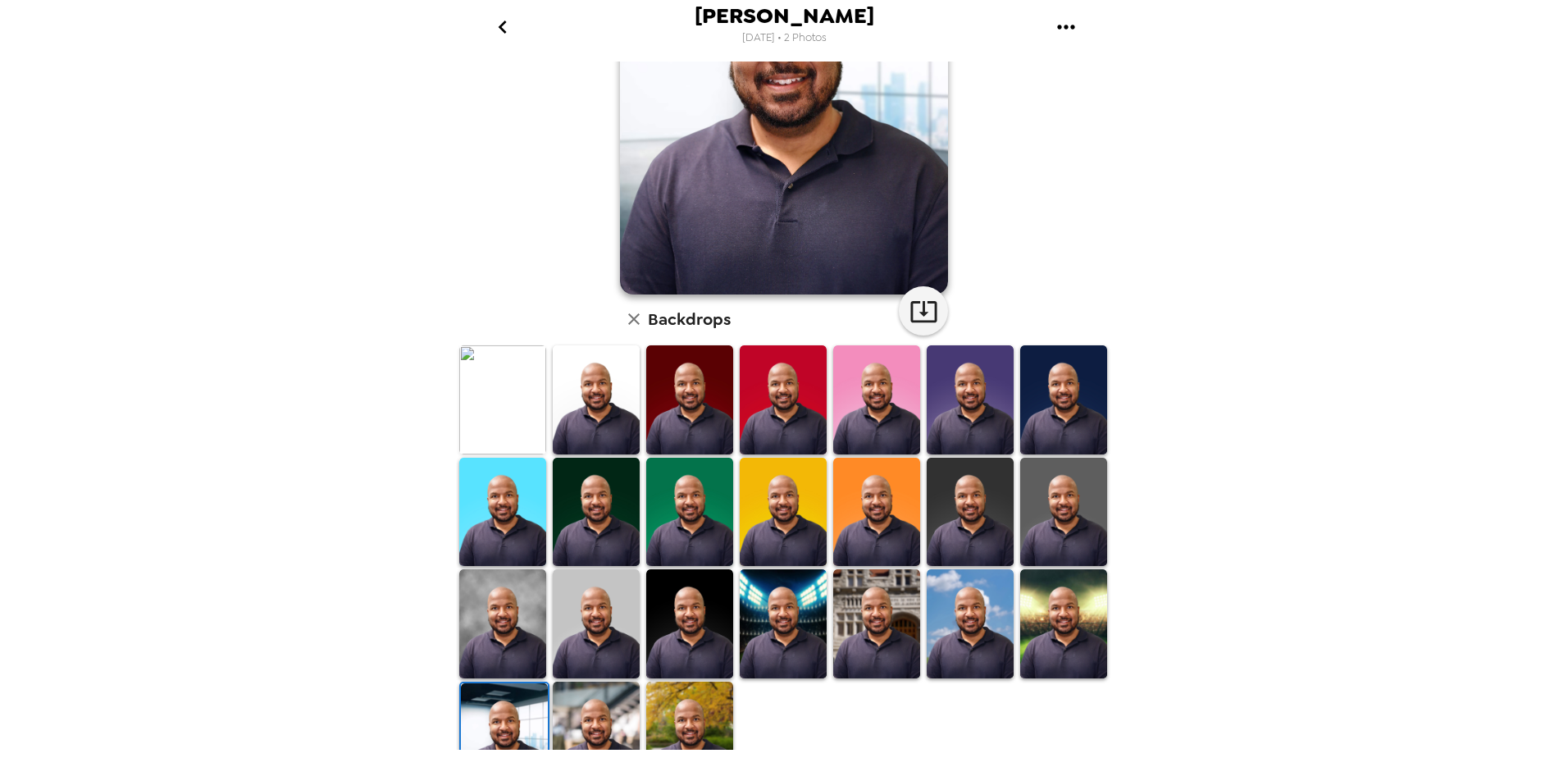
scroll to position [213, 0]
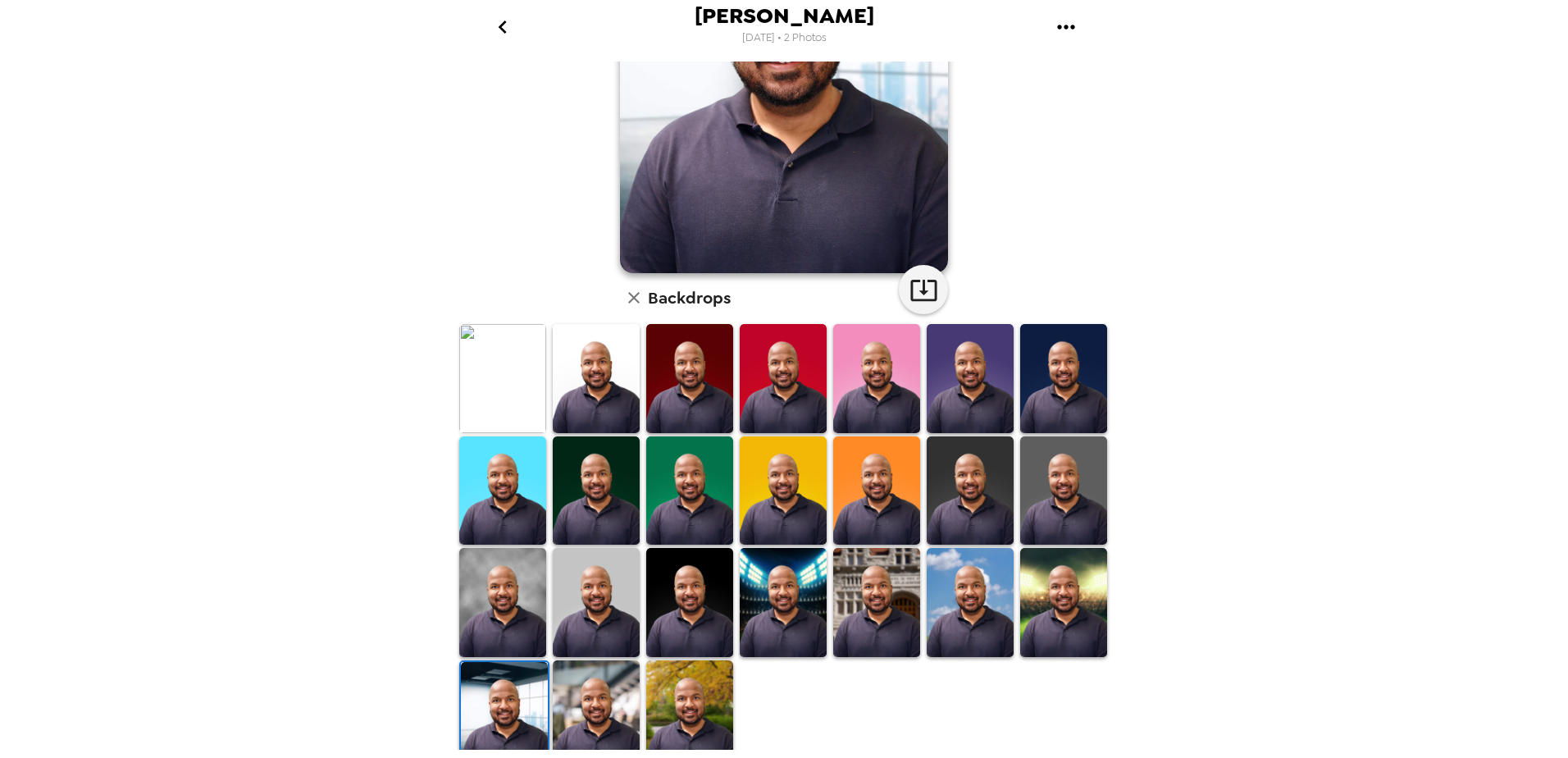
click at [698, 680] on img at bounding box center [690, 714] width 87 height 109
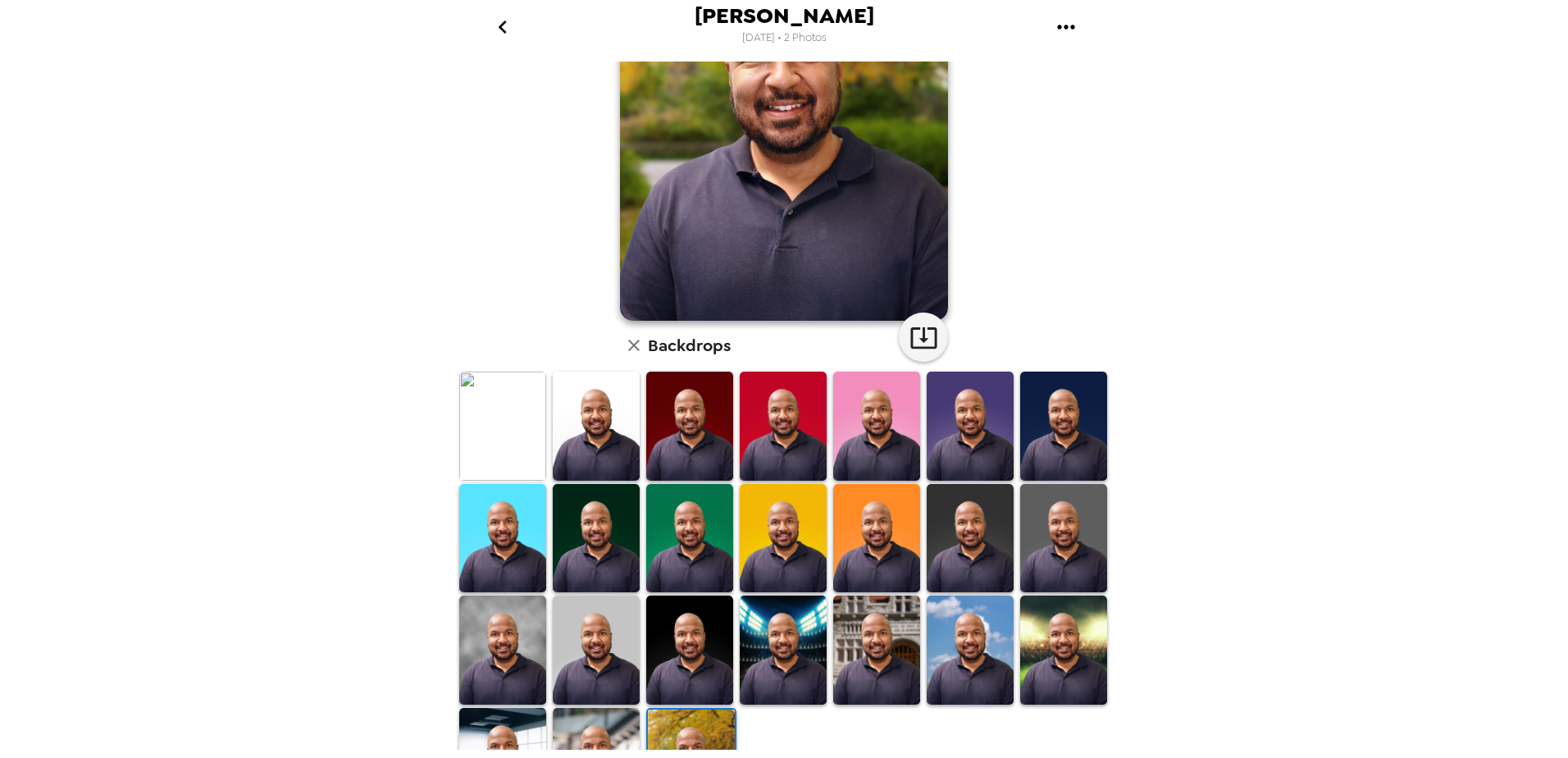
scroll to position [184, 0]
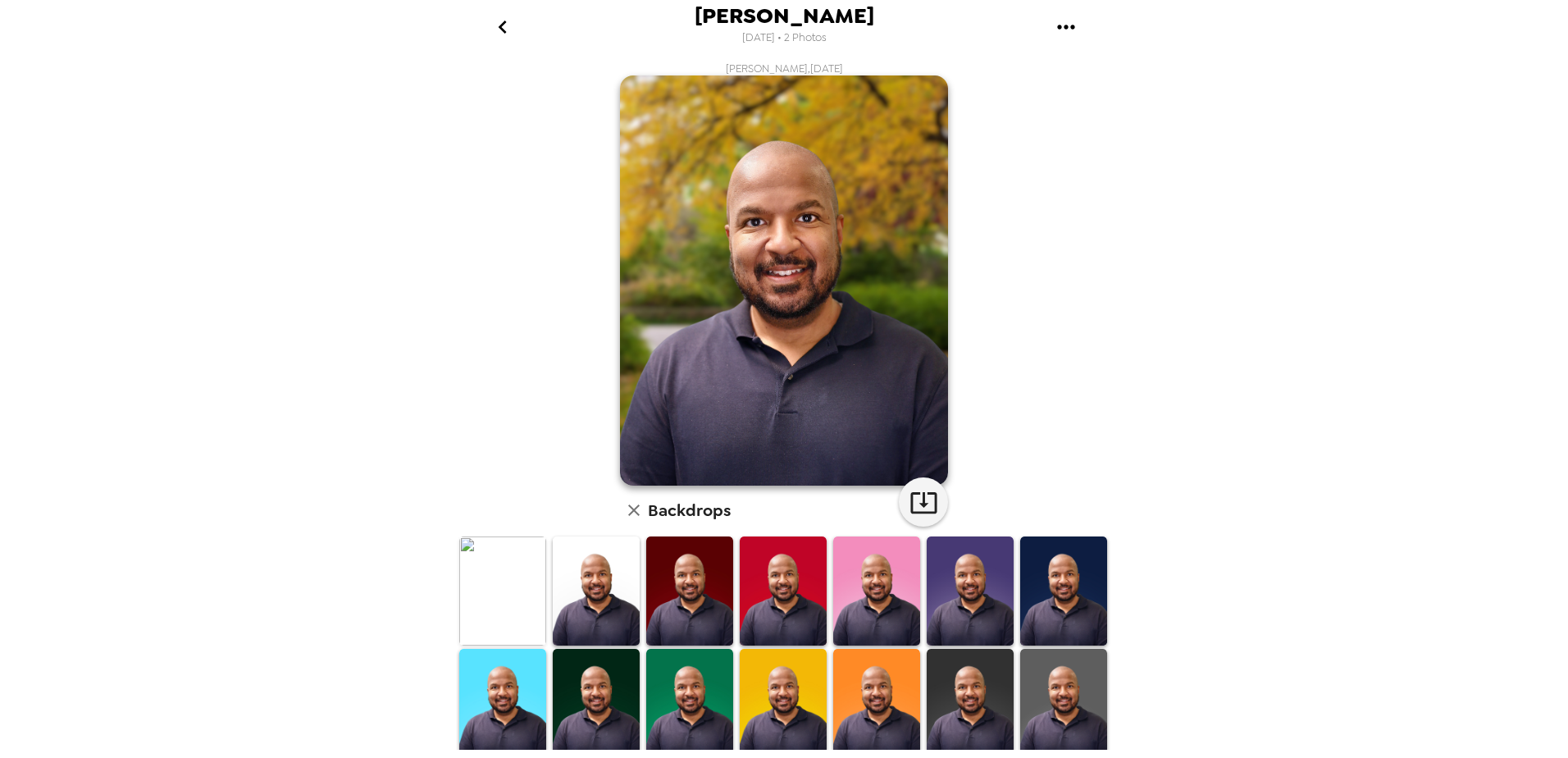
scroll to position [184, 0]
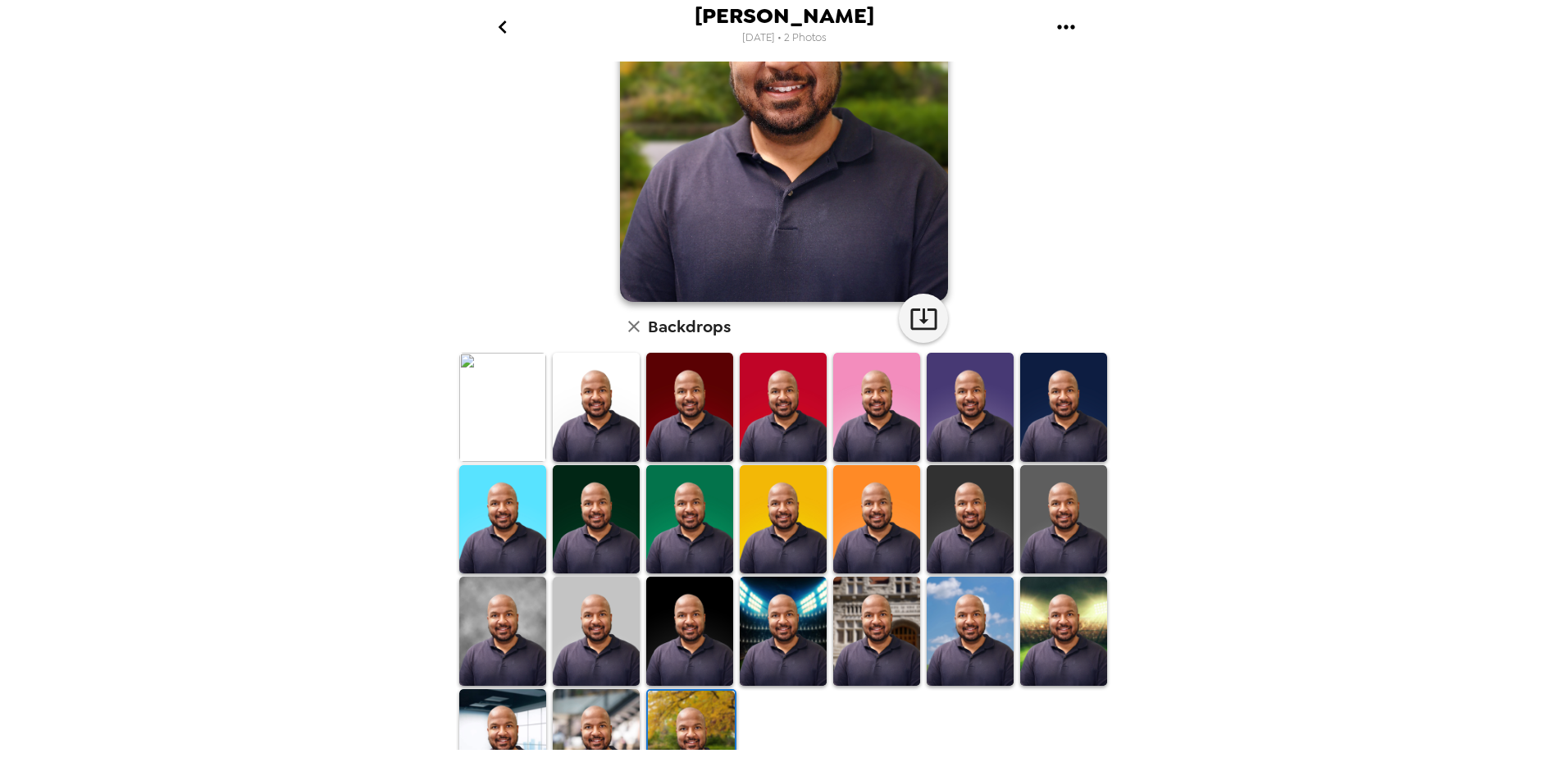
click at [622, 703] on img at bounding box center [597, 743] width 87 height 108
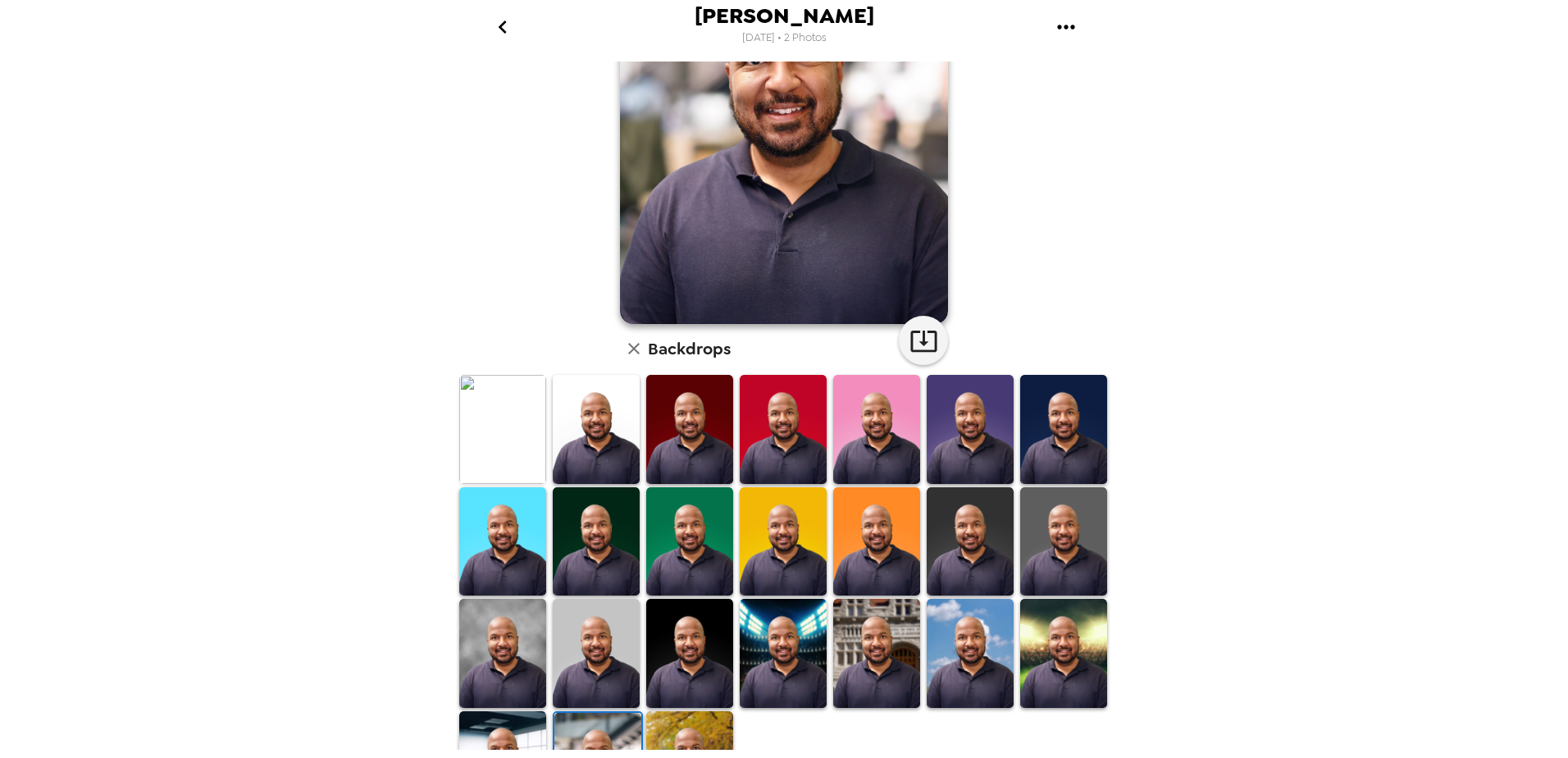
scroll to position [173, 0]
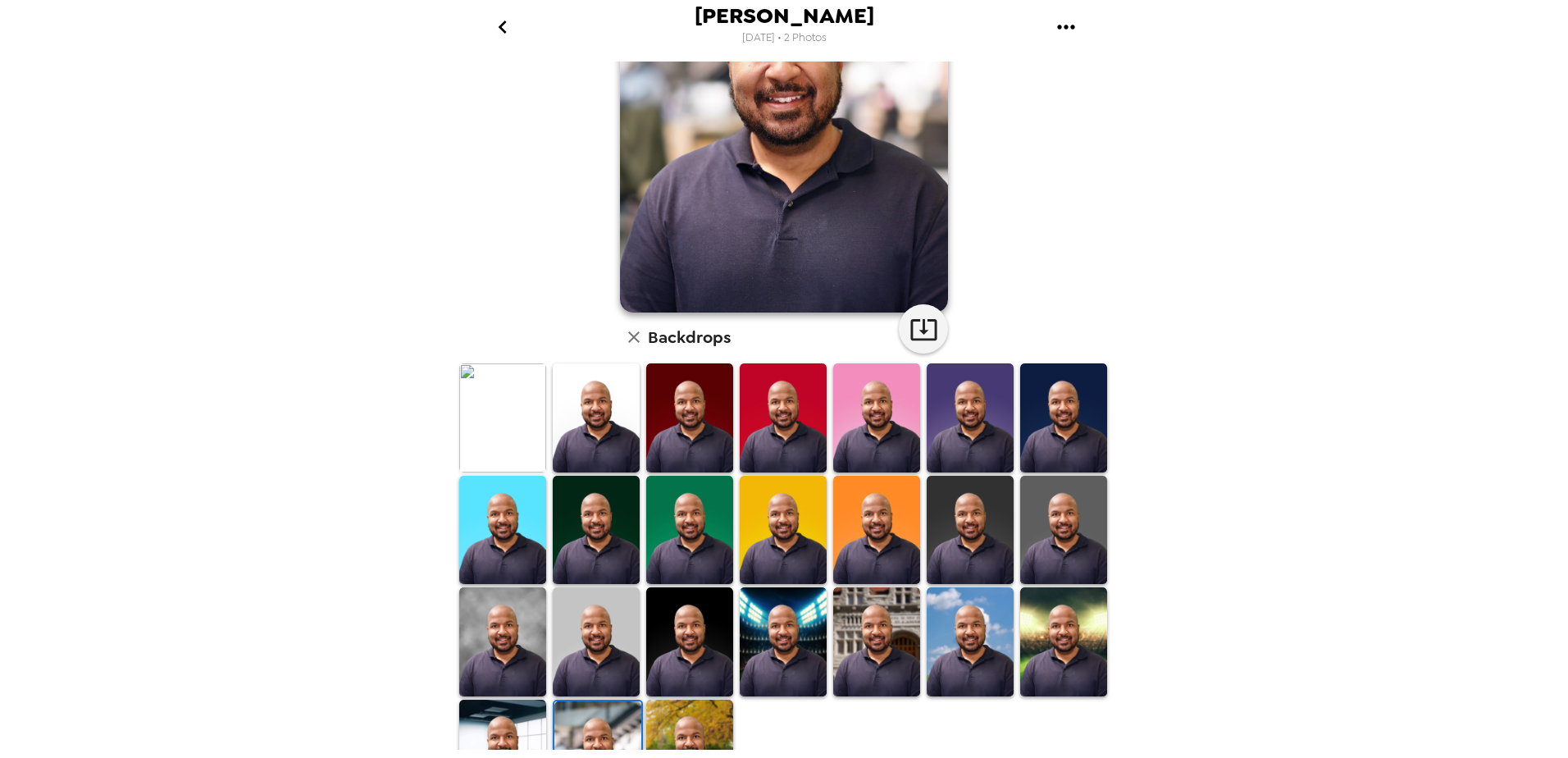
click at [523, 614] on img at bounding box center [503, 642] width 87 height 108
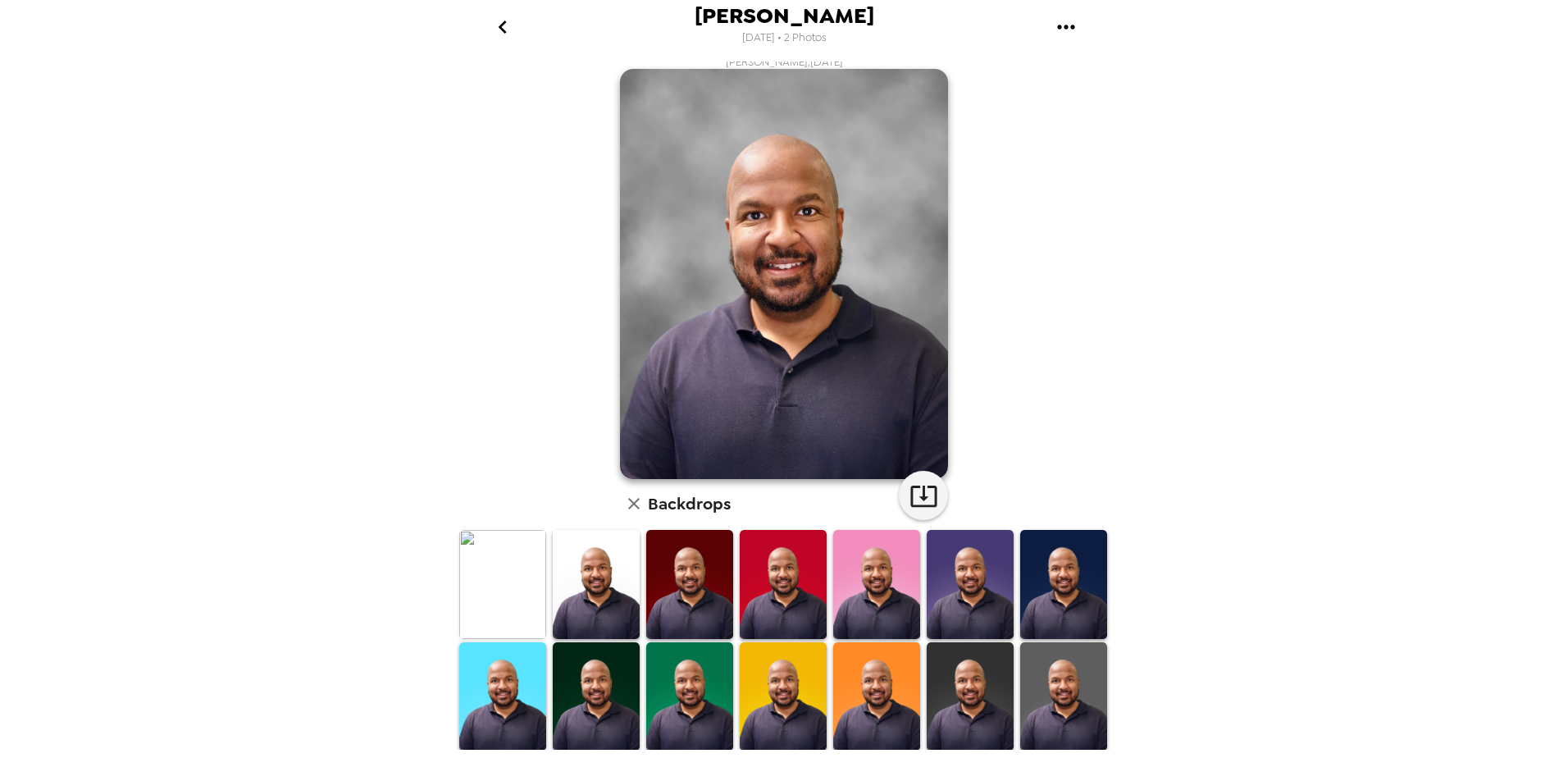
scroll to position [0, 0]
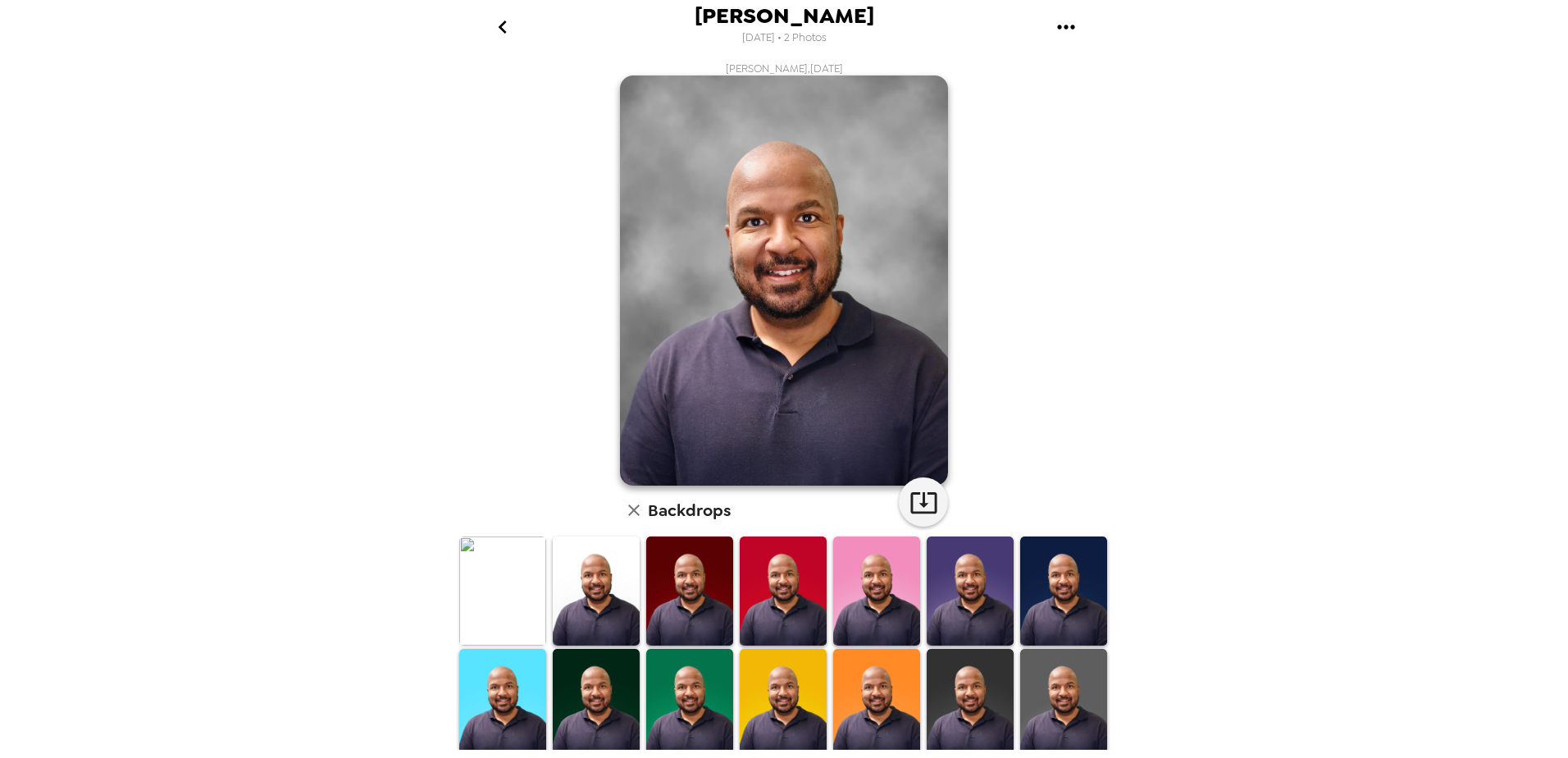
click at [519, 578] on img at bounding box center [503, 591] width 87 height 108
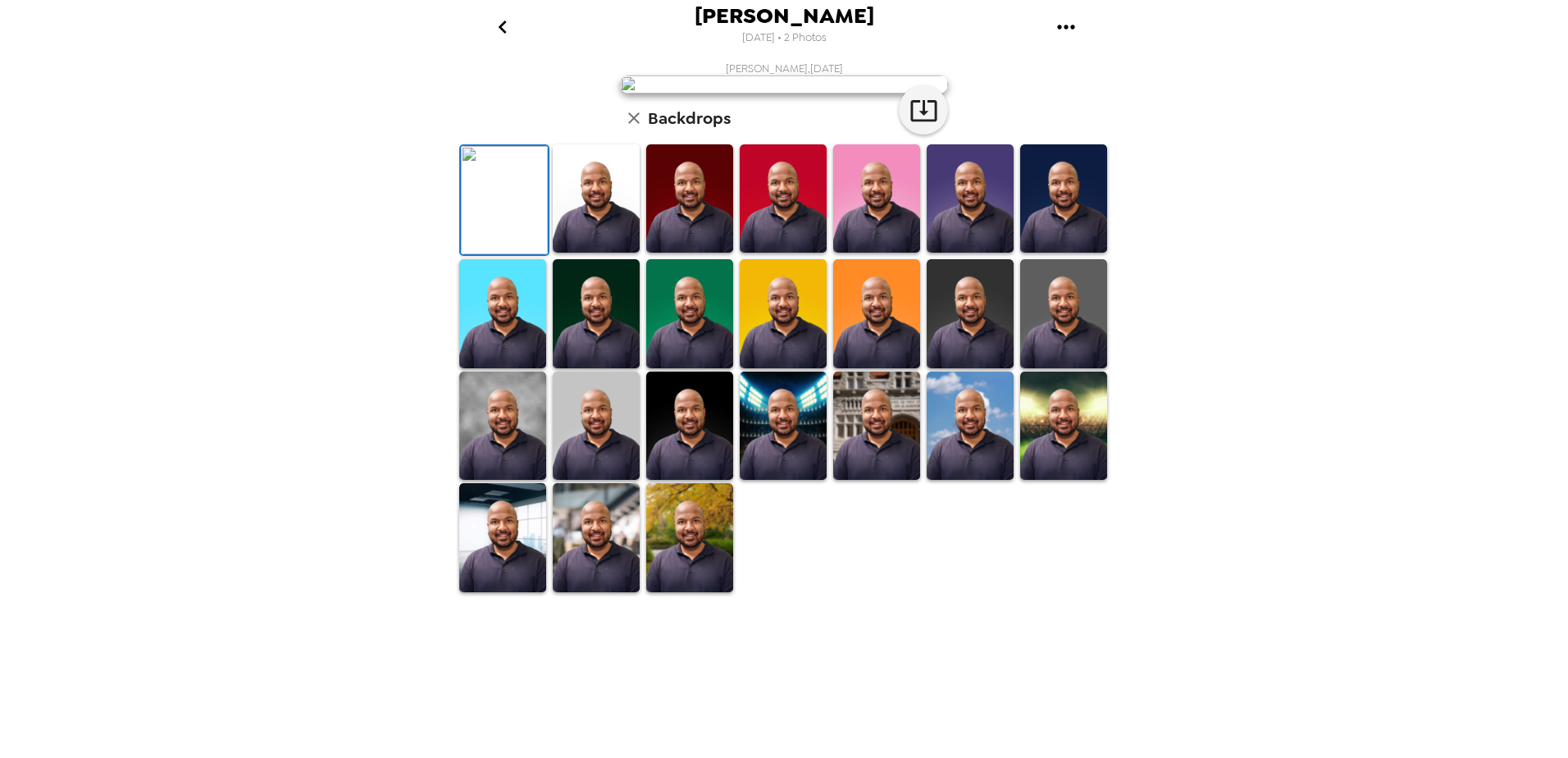
click at [502, 32] on icon "go back" at bounding box center [503, 27] width 26 height 26
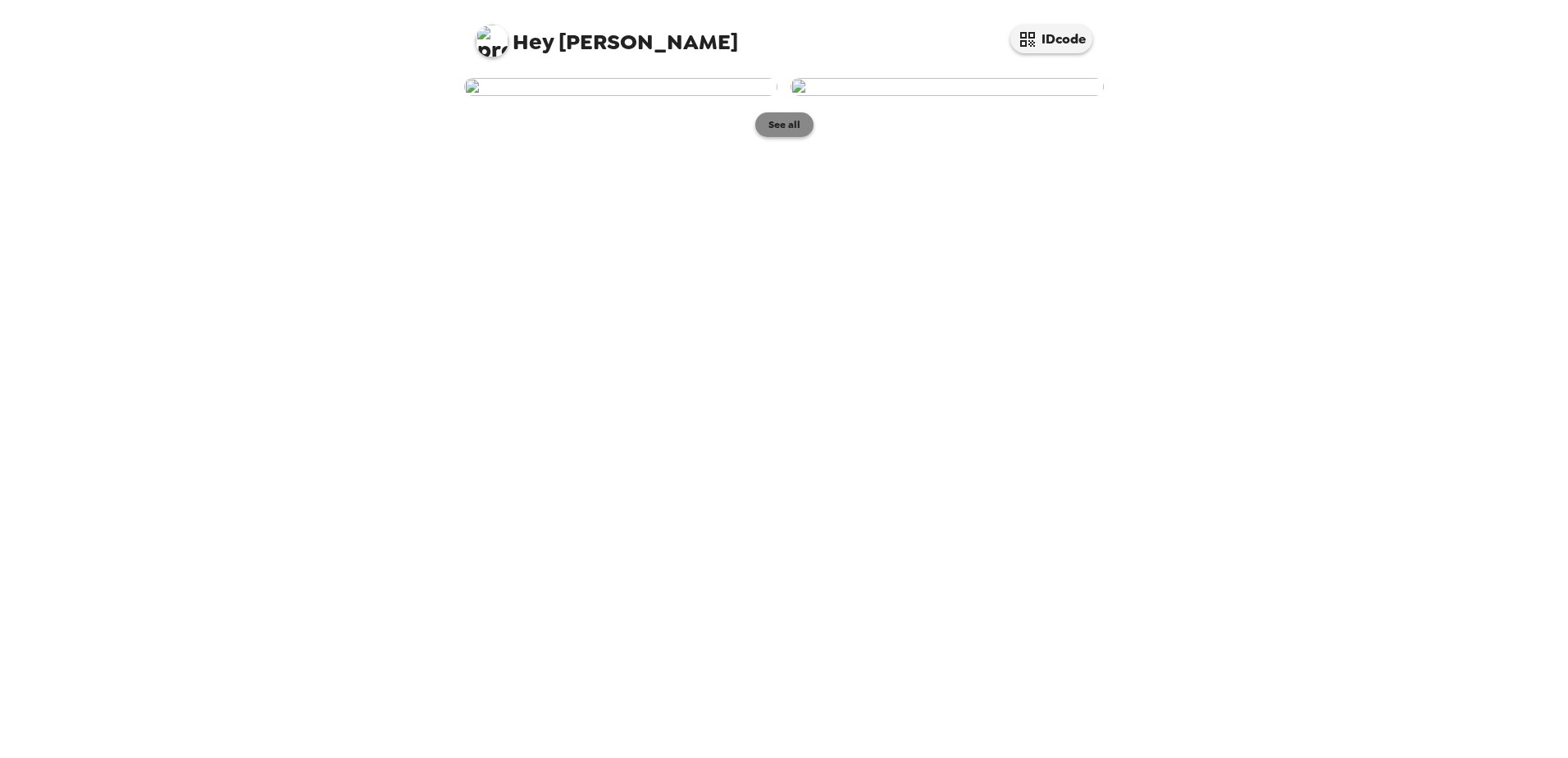
click at [784, 137] on button "See all" at bounding box center [784, 125] width 59 height 24
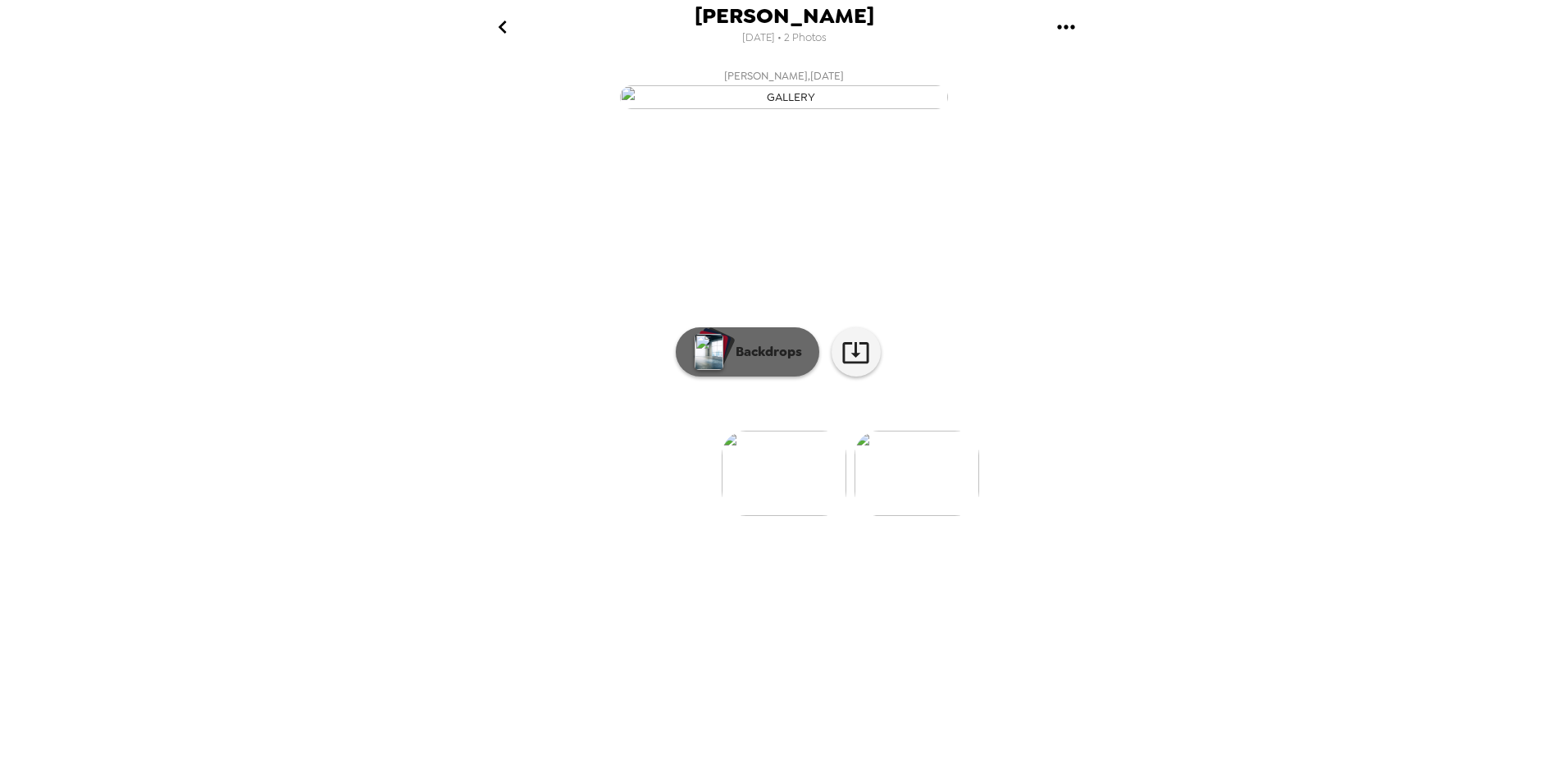
click at [780, 362] on p "Backdrops" at bounding box center [765, 352] width 74 height 20
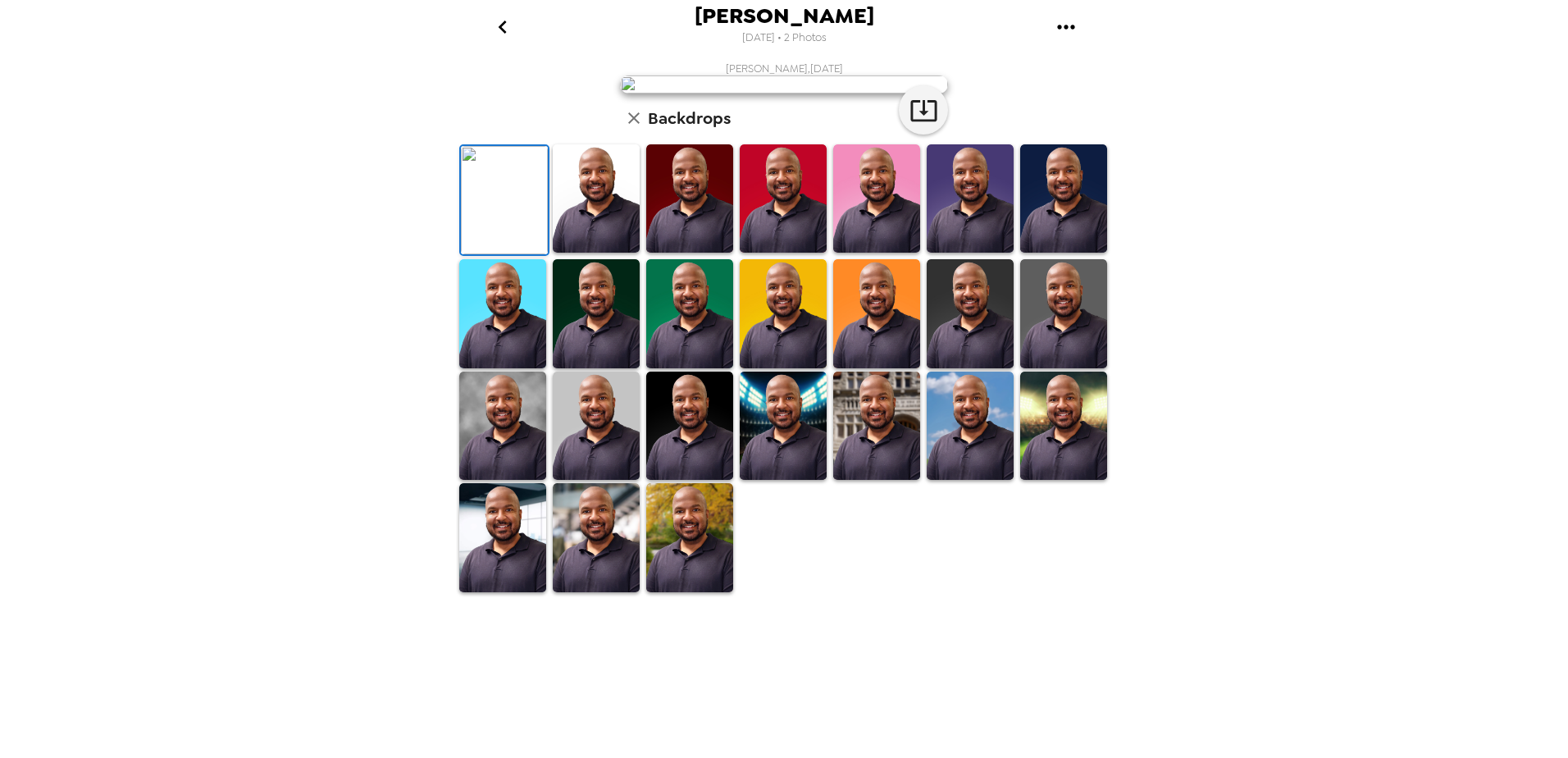
scroll to position [176, 0]
click at [987, 480] on img at bounding box center [970, 426] width 87 height 108
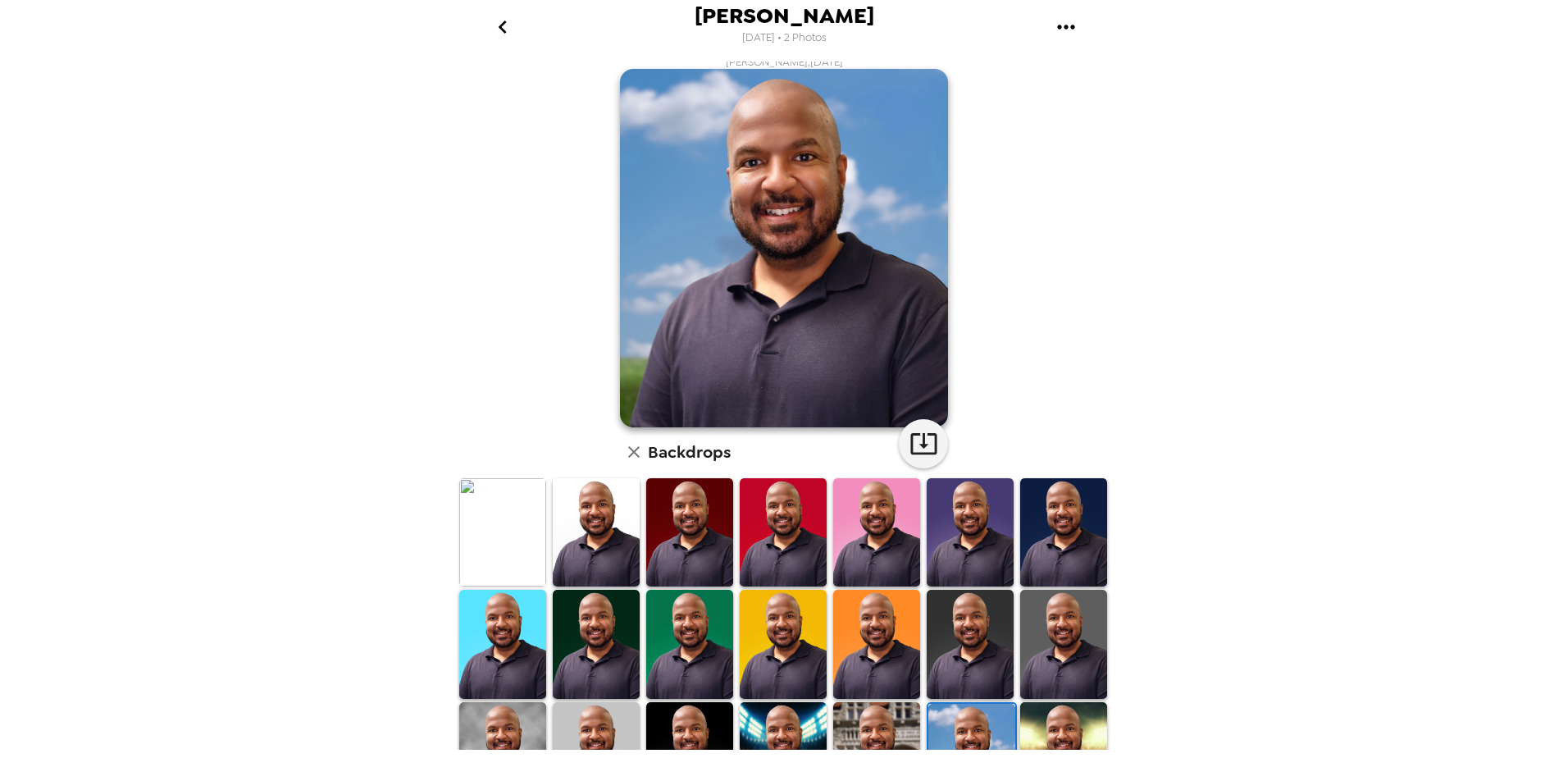
scroll to position [0, 0]
